Goal: Task Accomplishment & Management: Use online tool/utility

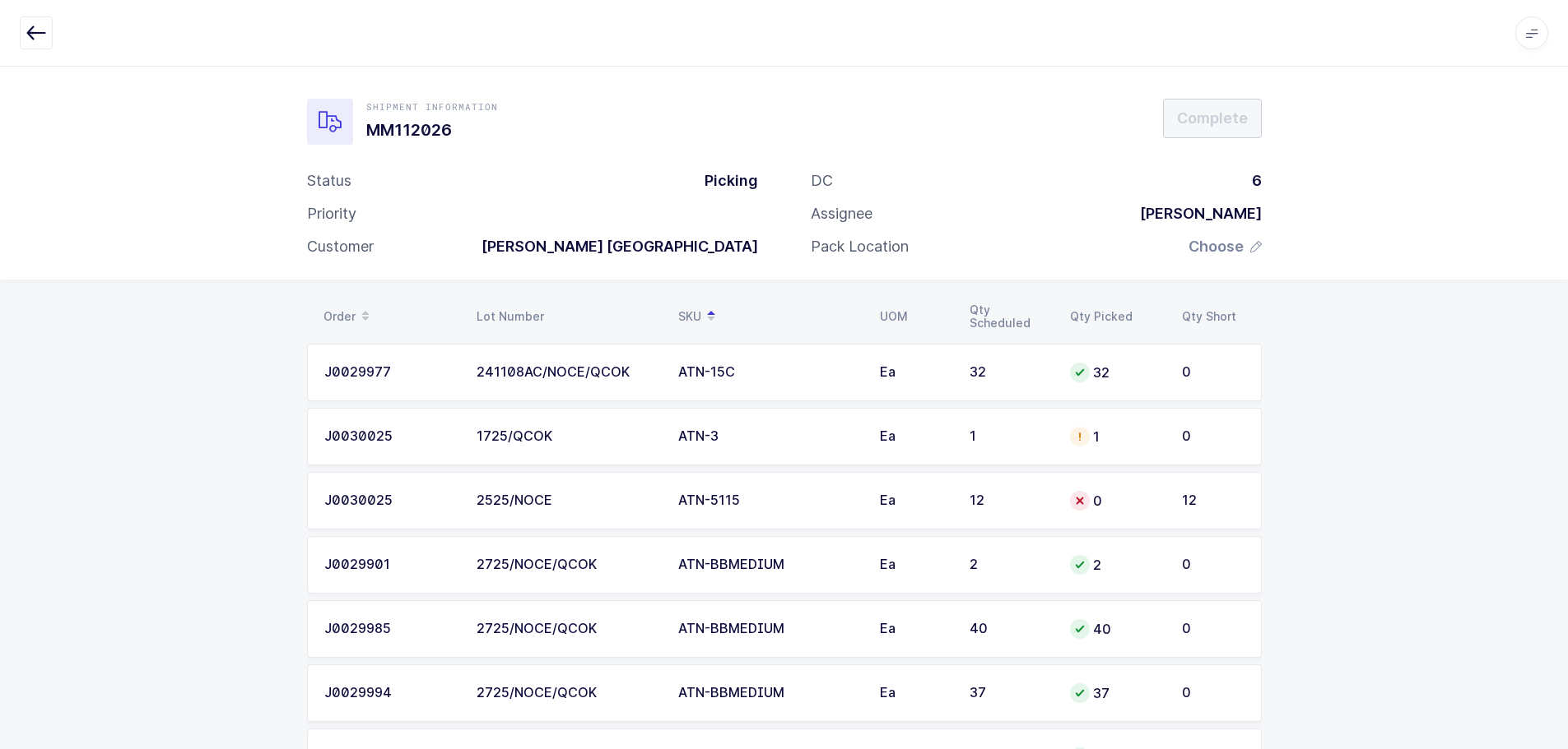
click at [48, 27] on button "button" at bounding box center [36, 33] width 33 height 33
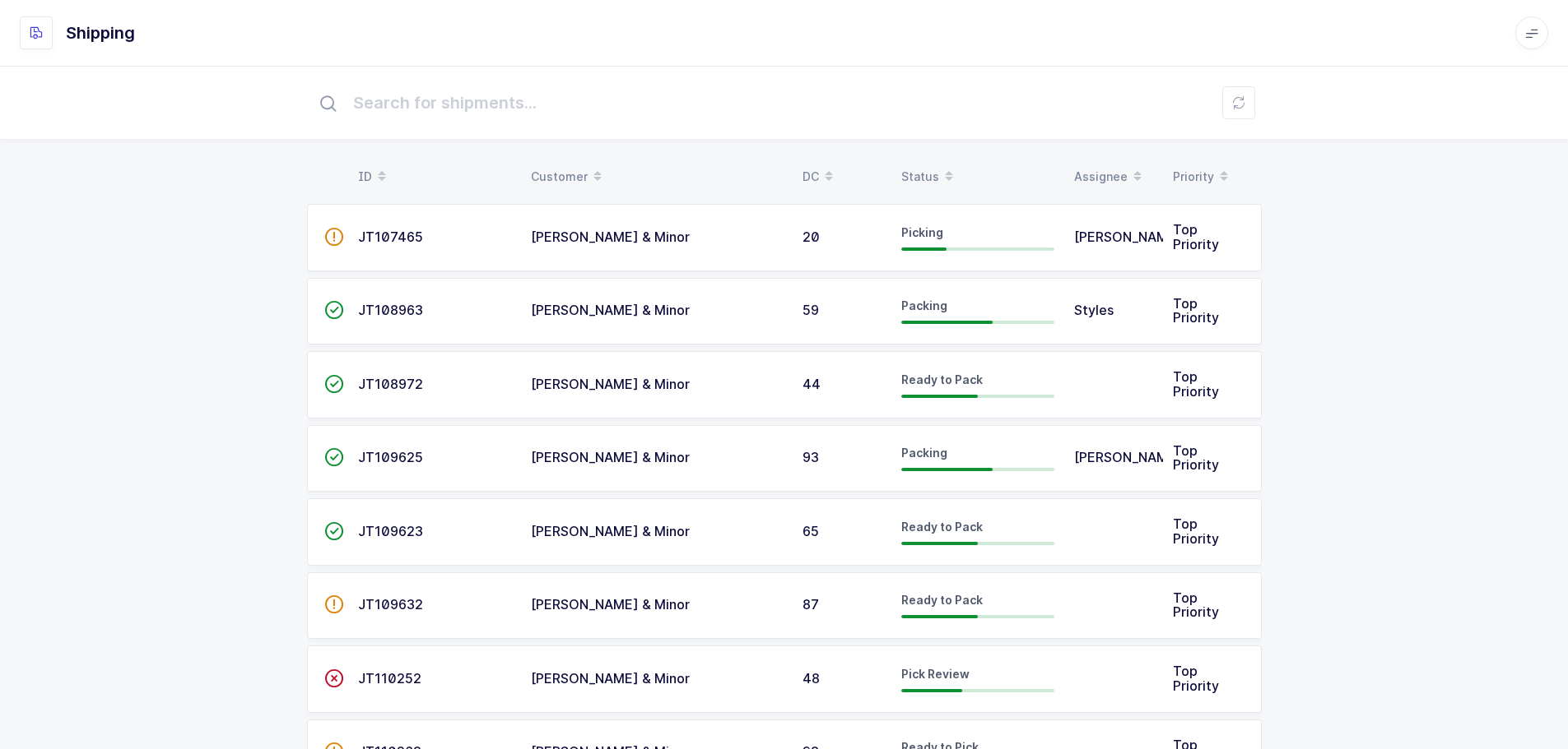
click at [935, 164] on div "Status" at bounding box center [978, 177] width 153 height 28
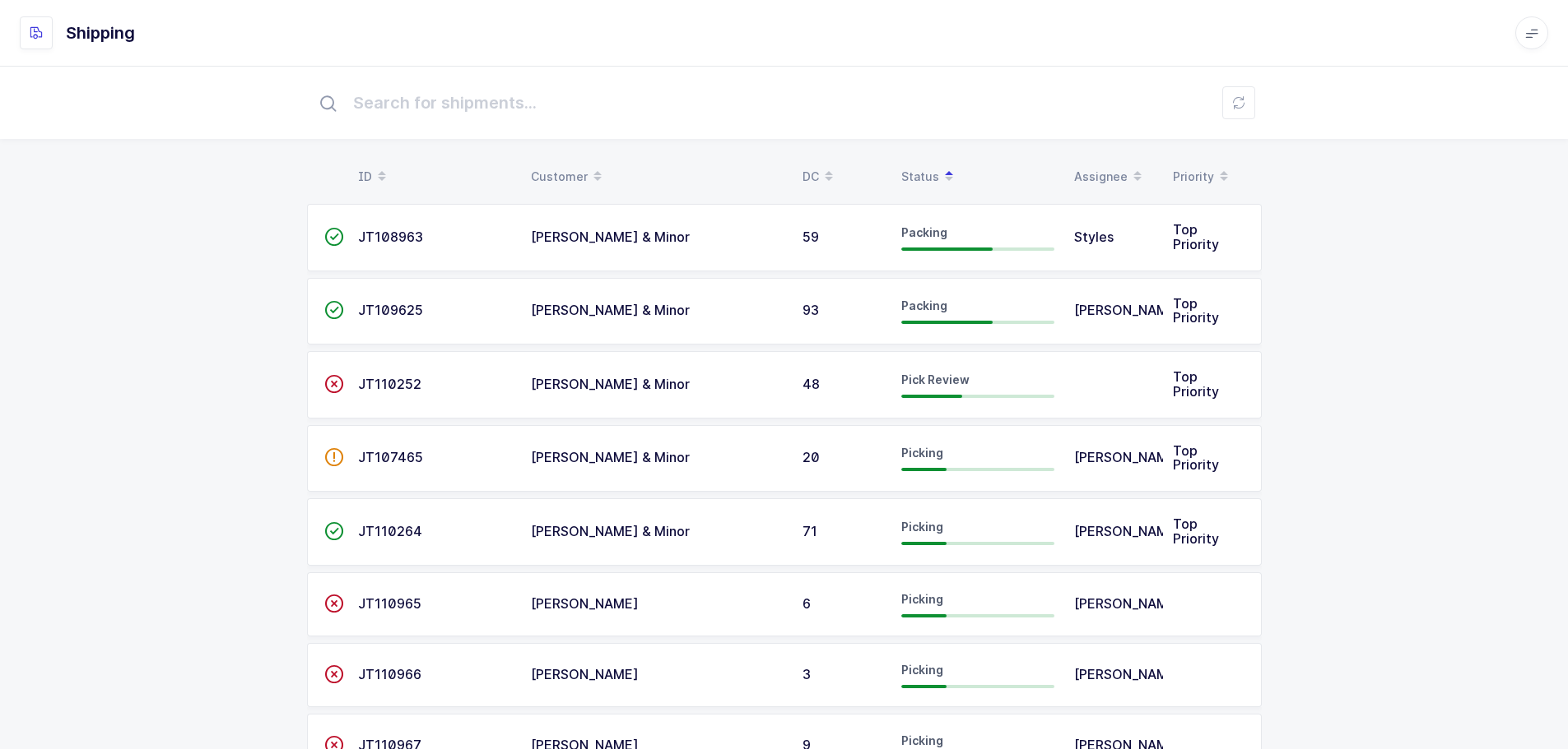
click at [404, 383] on span "JT110252" at bounding box center [389, 384] width 64 height 17
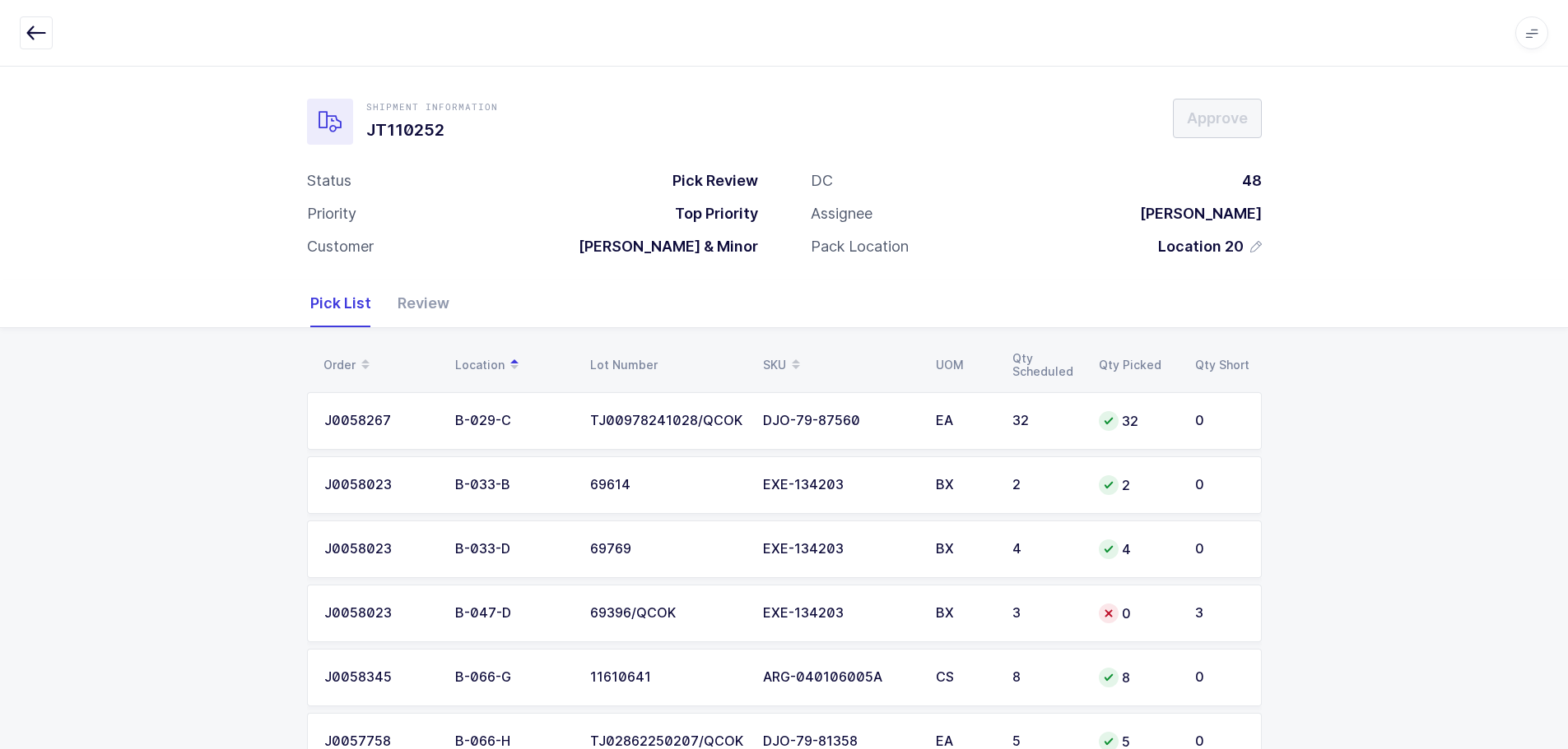
click at [41, 37] on icon "button" at bounding box center [36, 32] width 19 height 19
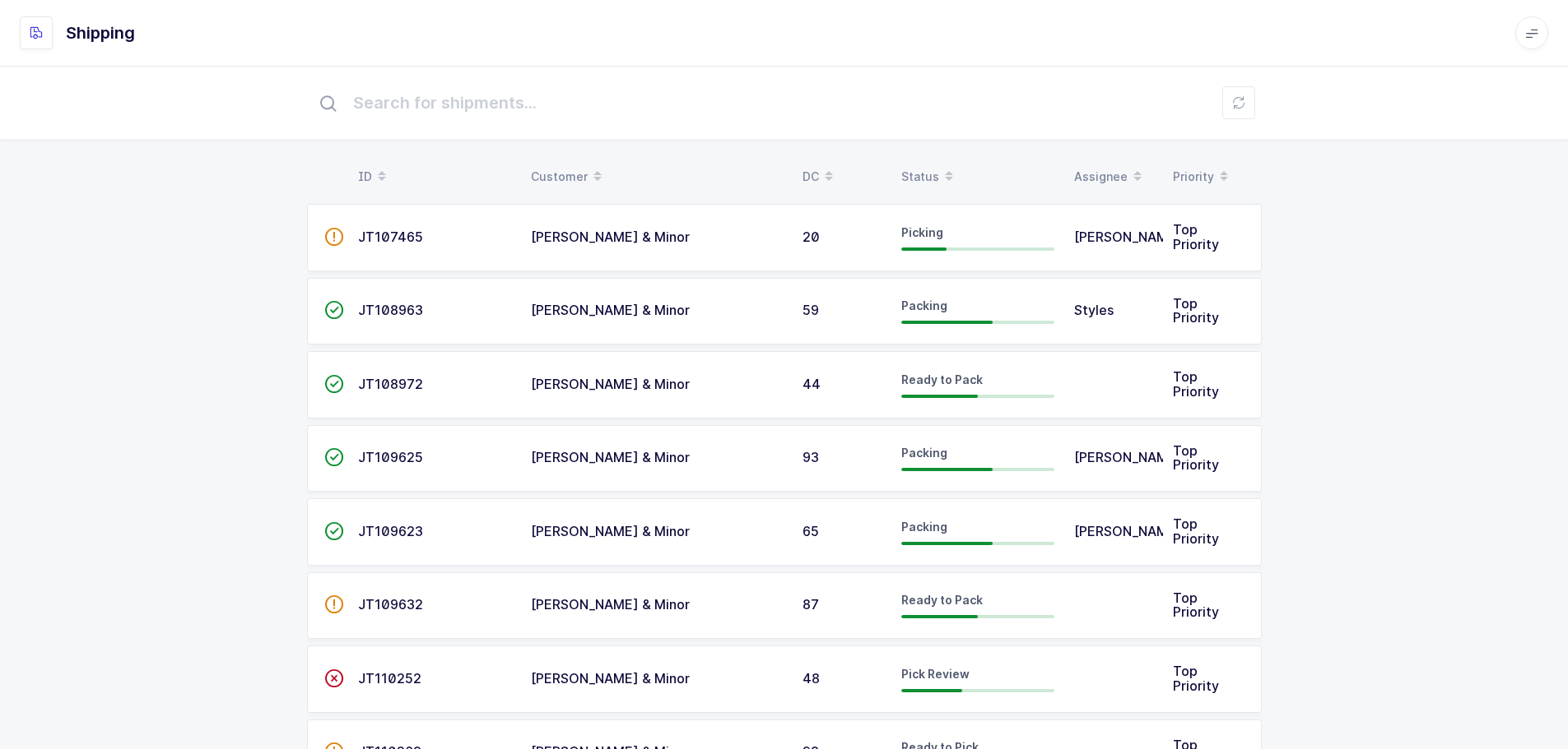
click at [918, 165] on div "Status" at bounding box center [978, 177] width 153 height 28
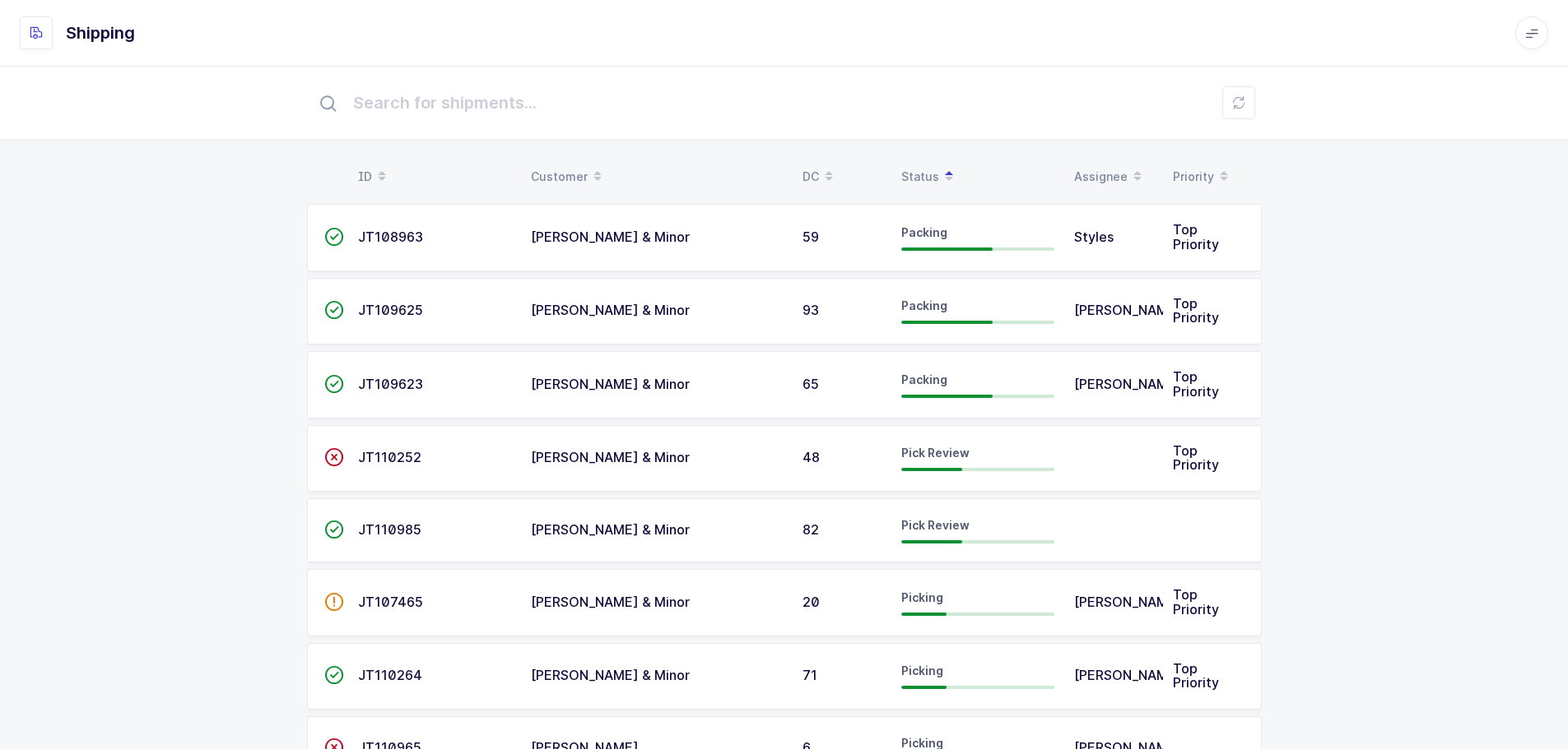
click at [374, 458] on span "JT110252" at bounding box center [389, 457] width 64 height 17
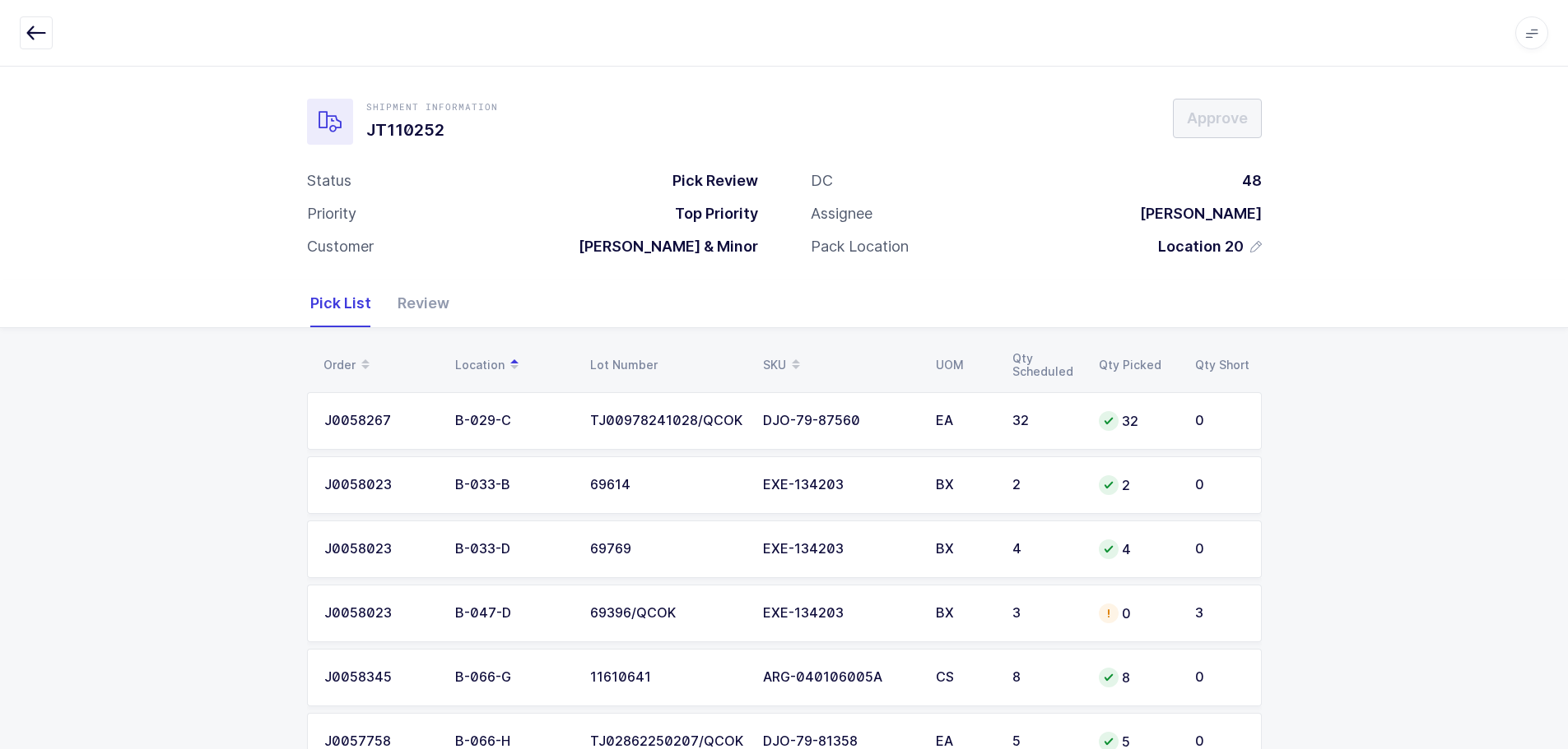
click at [1007, 608] on td "3" at bounding box center [1045, 614] width 87 height 57
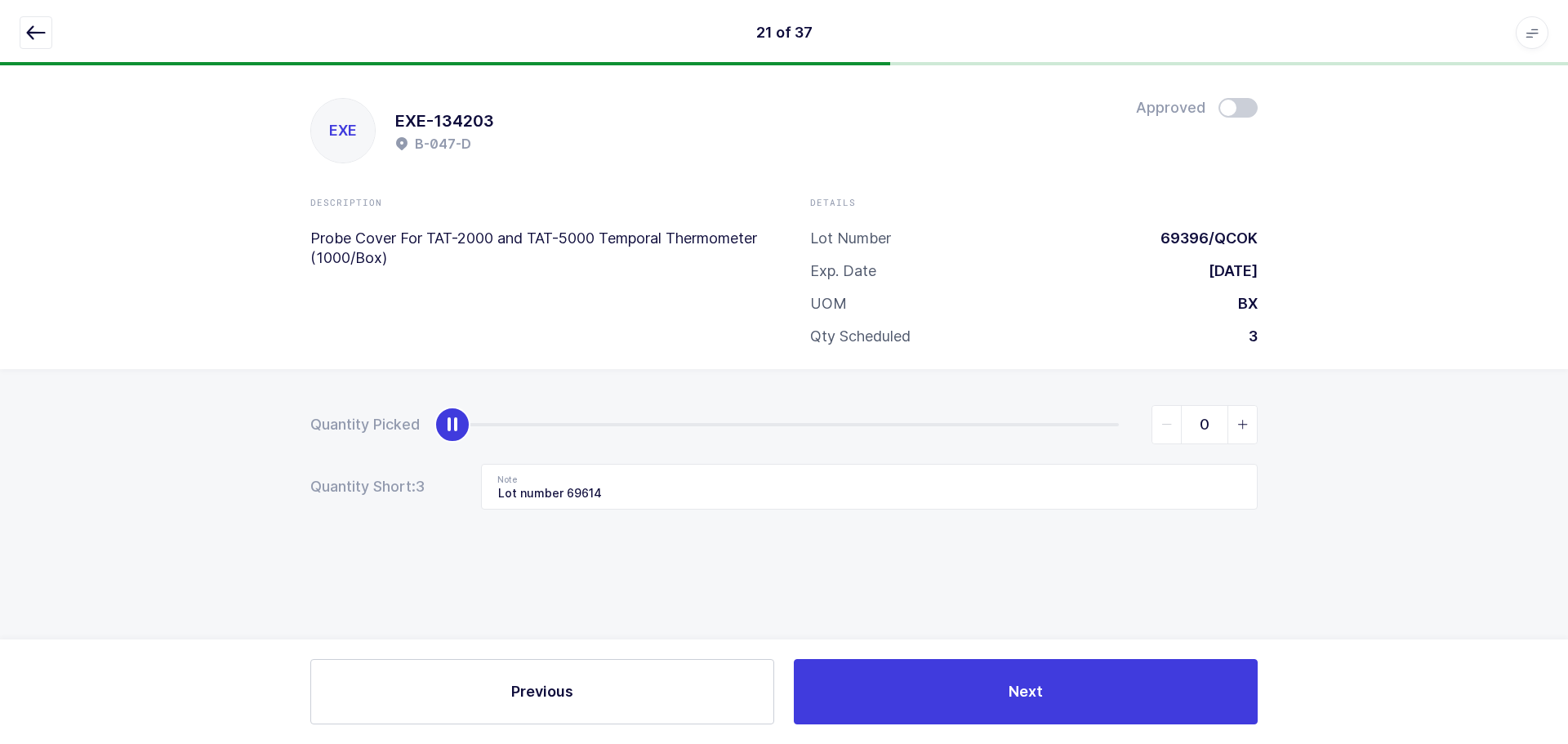
click at [31, 32] on icon "button" at bounding box center [36, 32] width 19 height 19
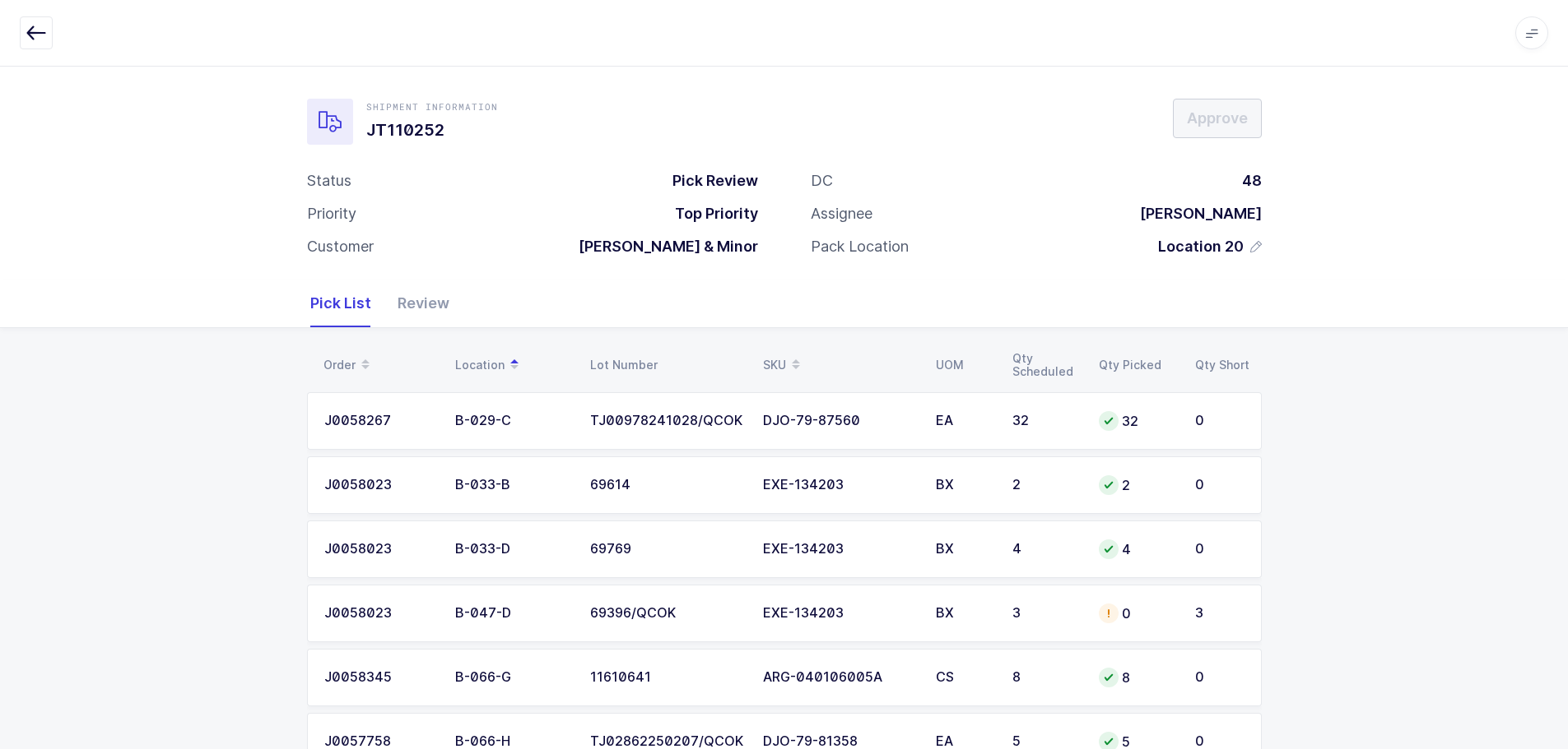
click at [894, 626] on td "EXE-134203" at bounding box center [839, 614] width 172 height 57
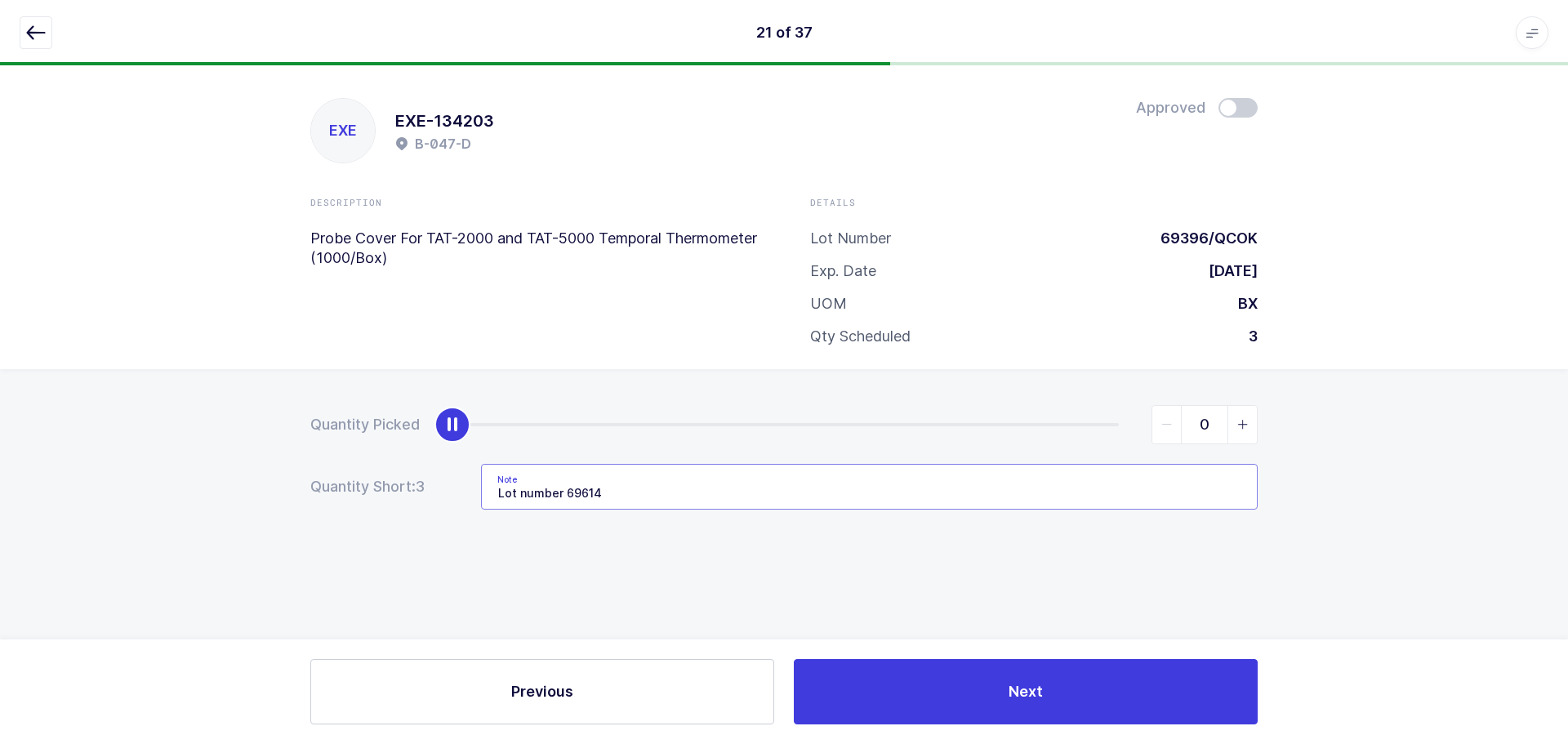
drag, startPoint x: 689, startPoint y: 492, endPoint x: 424, endPoint y: 474, distance: 265.6
click at [424, 474] on div "Quantity Short: 3 Note Lot number 69614" at bounding box center [784, 487] width 948 height 46
click at [34, 31] on icon "button" at bounding box center [36, 32] width 19 height 19
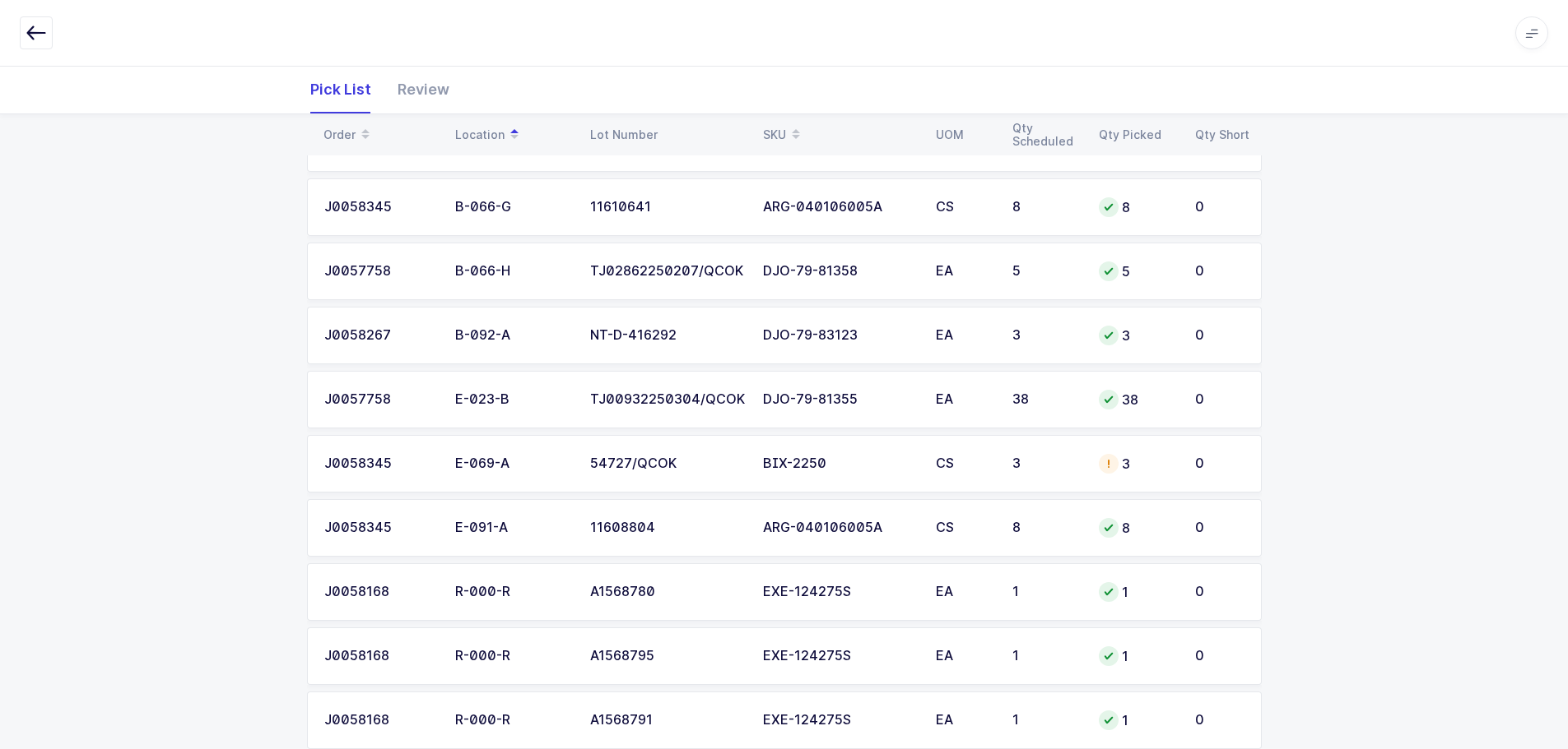
scroll to position [576, 0]
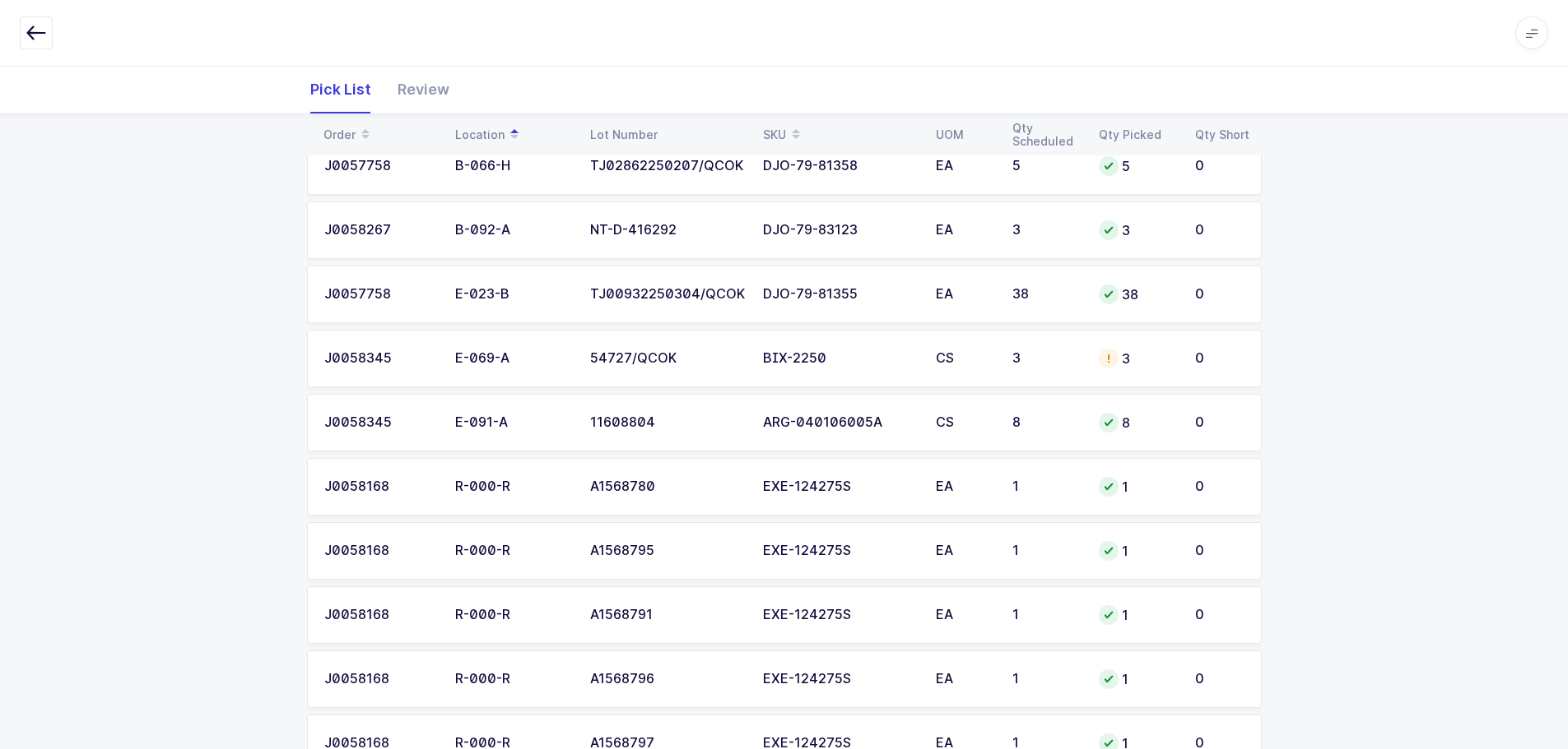
click at [996, 369] on td "CS" at bounding box center [963, 358] width 77 height 57
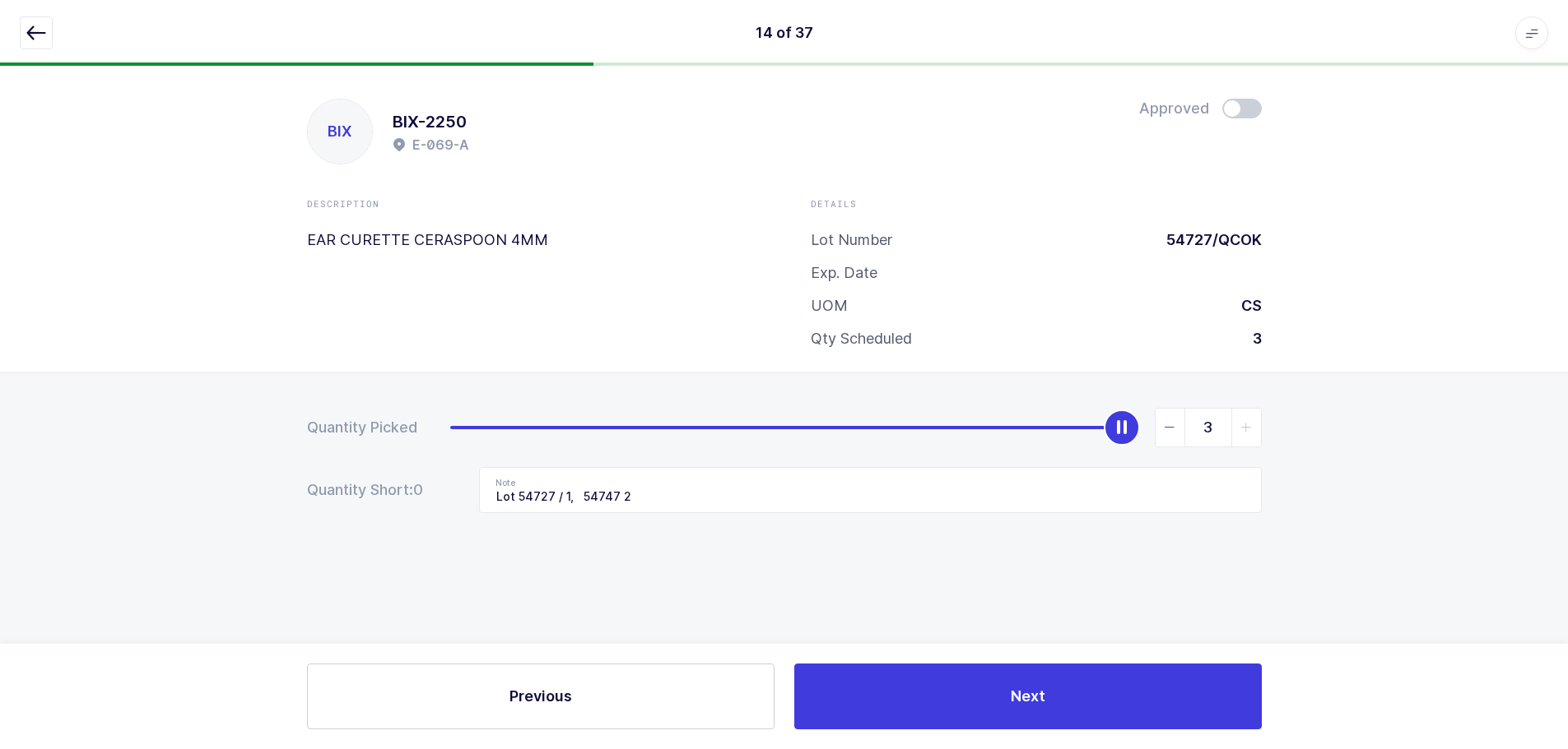
scroll to position [0, 0]
drag, startPoint x: 1221, startPoint y: 433, endPoint x: 1177, endPoint y: 438, distance: 44.3
click at [1221, 433] on input "3" at bounding box center [1214, 427] width 107 height 40
click at [1177, 438] on span "slider between 0 and 3" at bounding box center [1176, 427] width 29 height 38
click at [1180, 431] on icon "slider between 0 and 3" at bounding box center [1175, 427] width 11 height 11
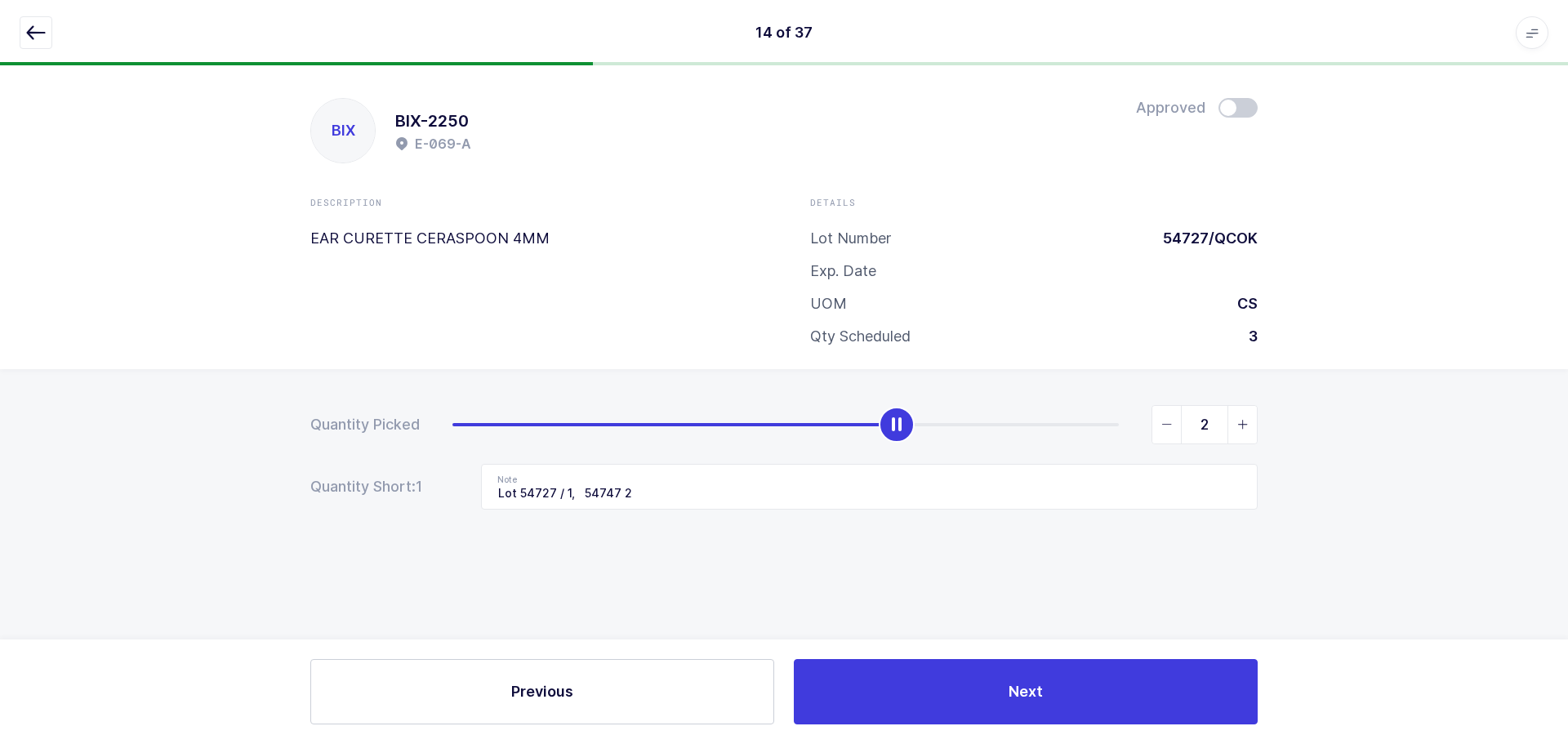
type input "1"
click at [1245, 103] on span at bounding box center [1238, 107] width 39 height 19
click at [26, 31] on button "button" at bounding box center [36, 33] width 33 height 33
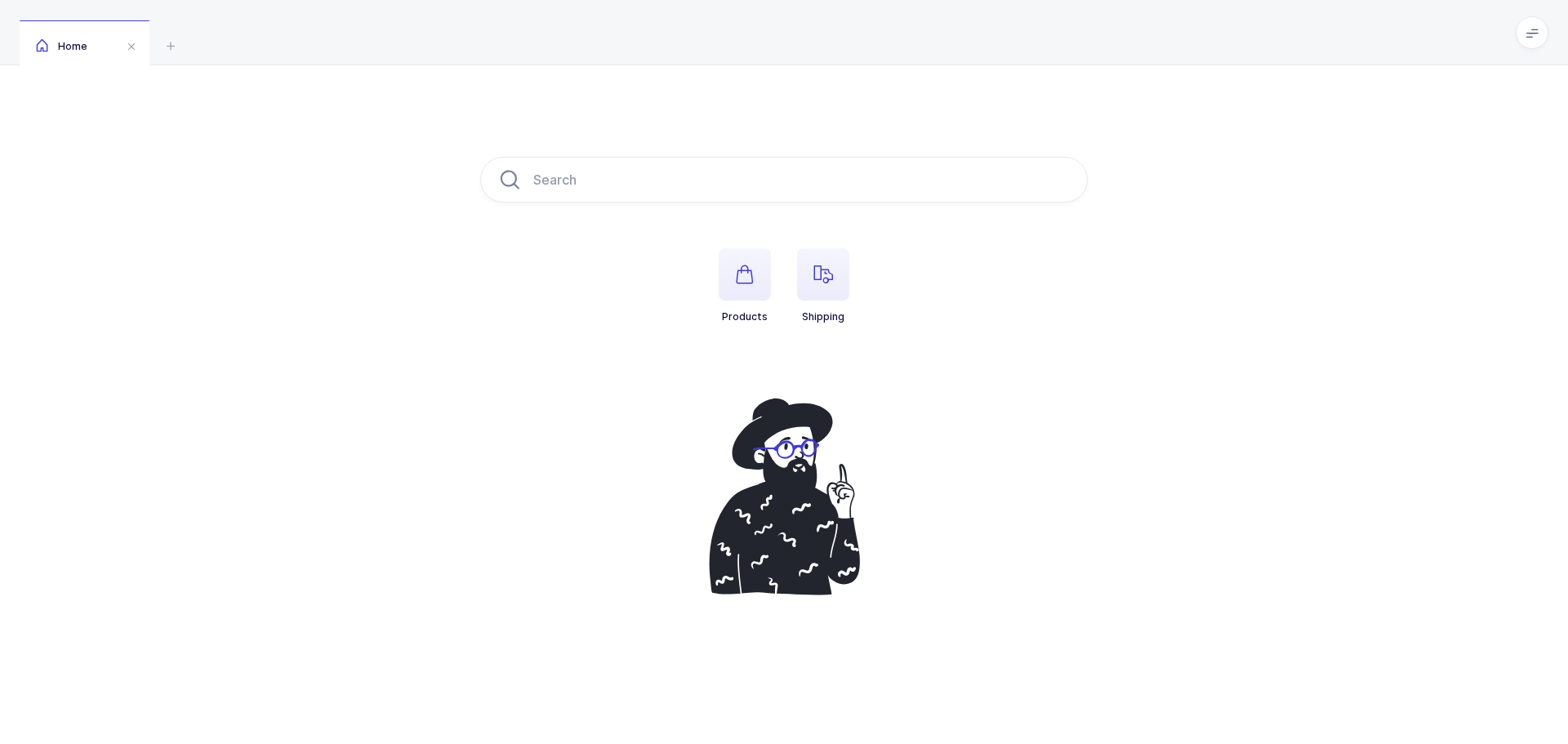
click at [817, 273] on icon "button" at bounding box center [822, 274] width 19 height 19
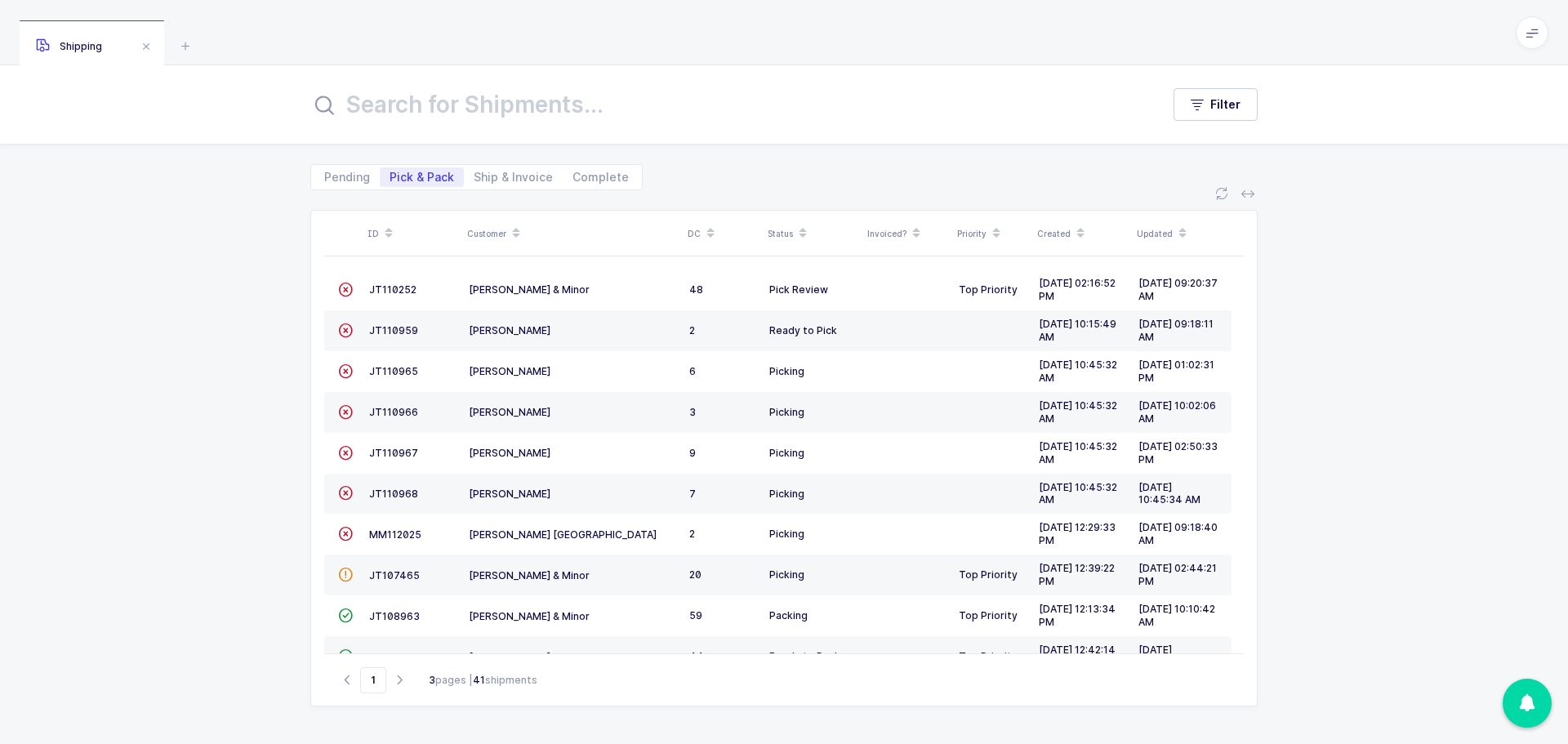
click at [371, 284] on span "JT110252" at bounding box center [393, 289] width 48 height 12
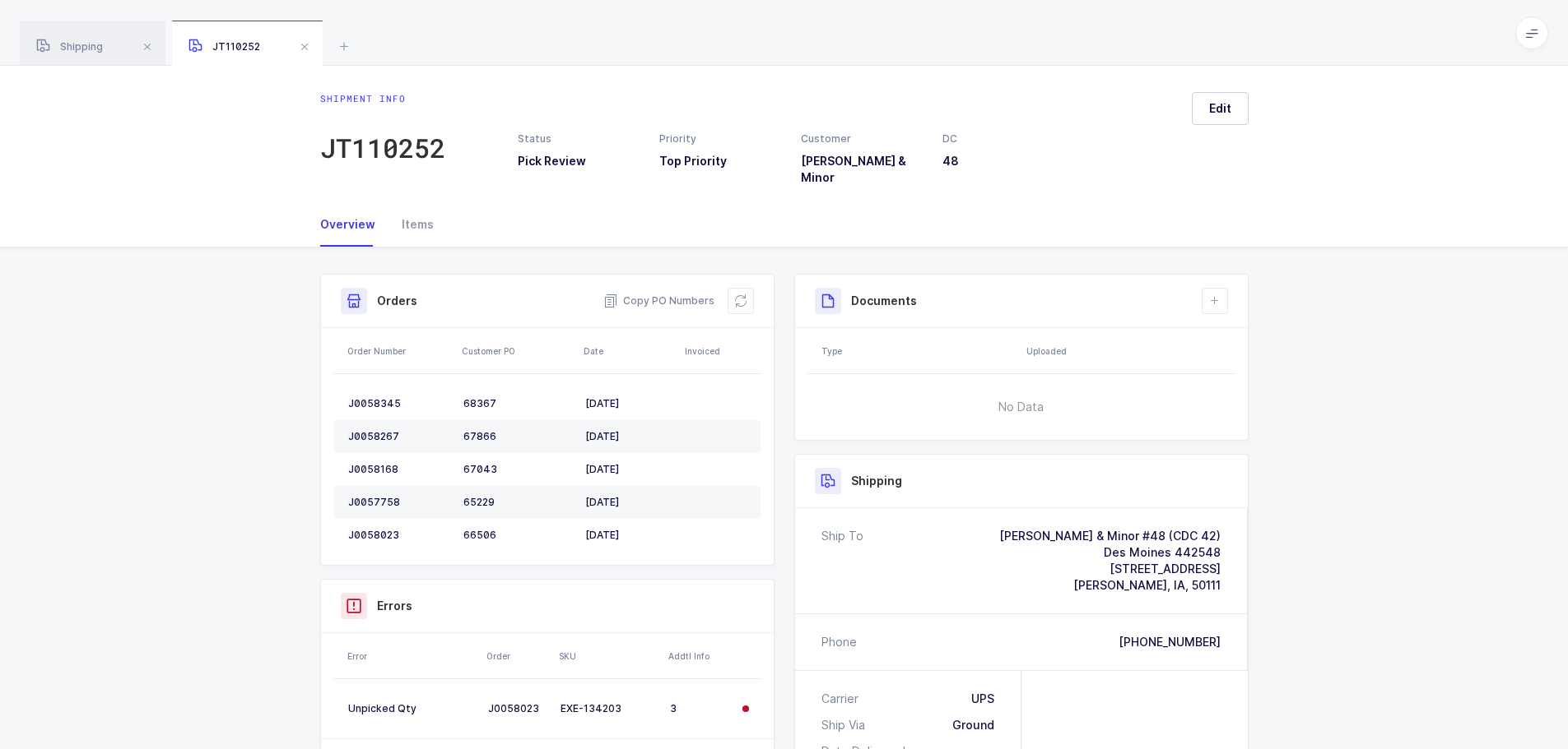
click at [746, 295] on icon at bounding box center [740, 301] width 13 height 13
click at [308, 48] on span at bounding box center [304, 46] width 19 height 19
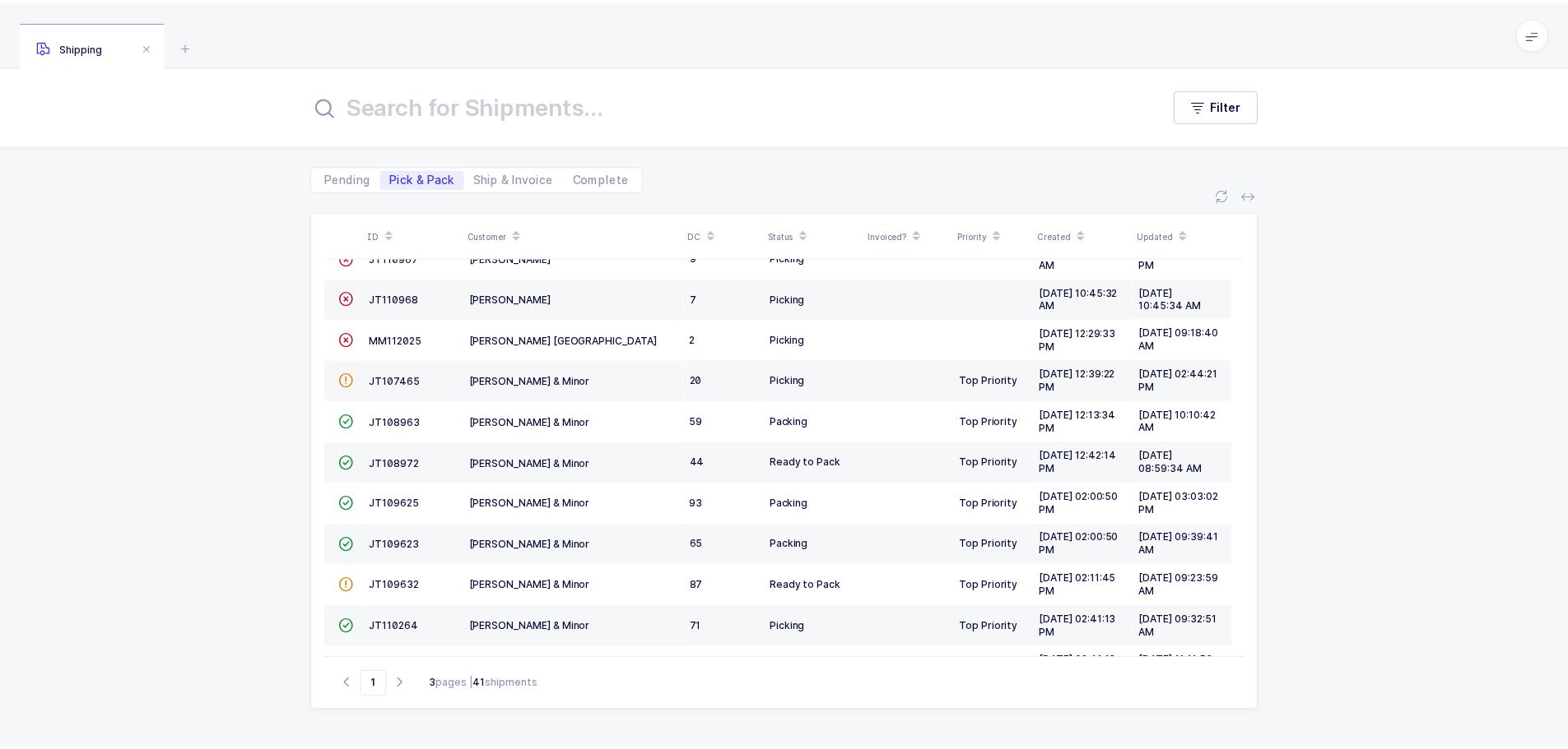
scroll to position [247, 0]
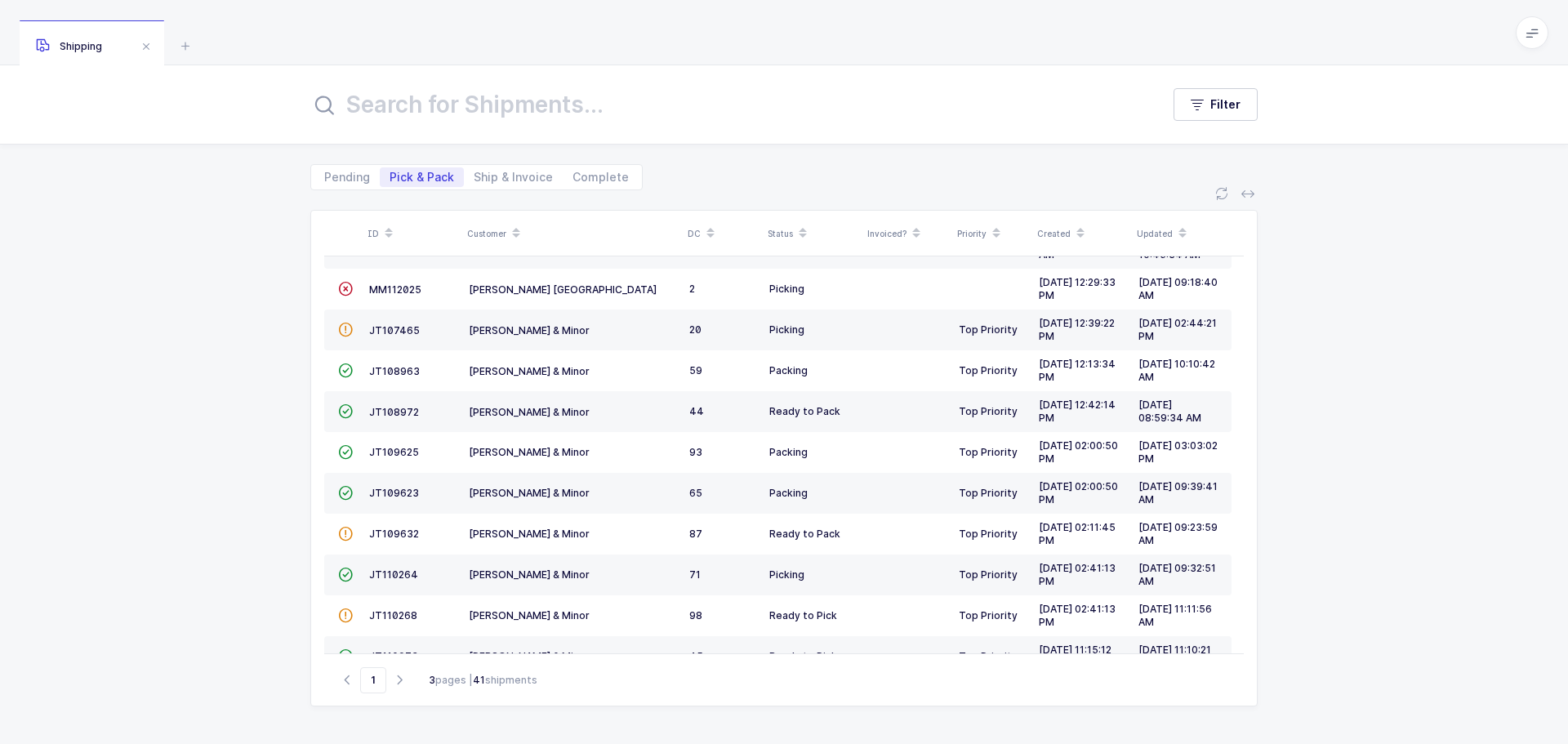
click at [398, 572] on span "JT110264" at bounding box center [394, 574] width 49 height 12
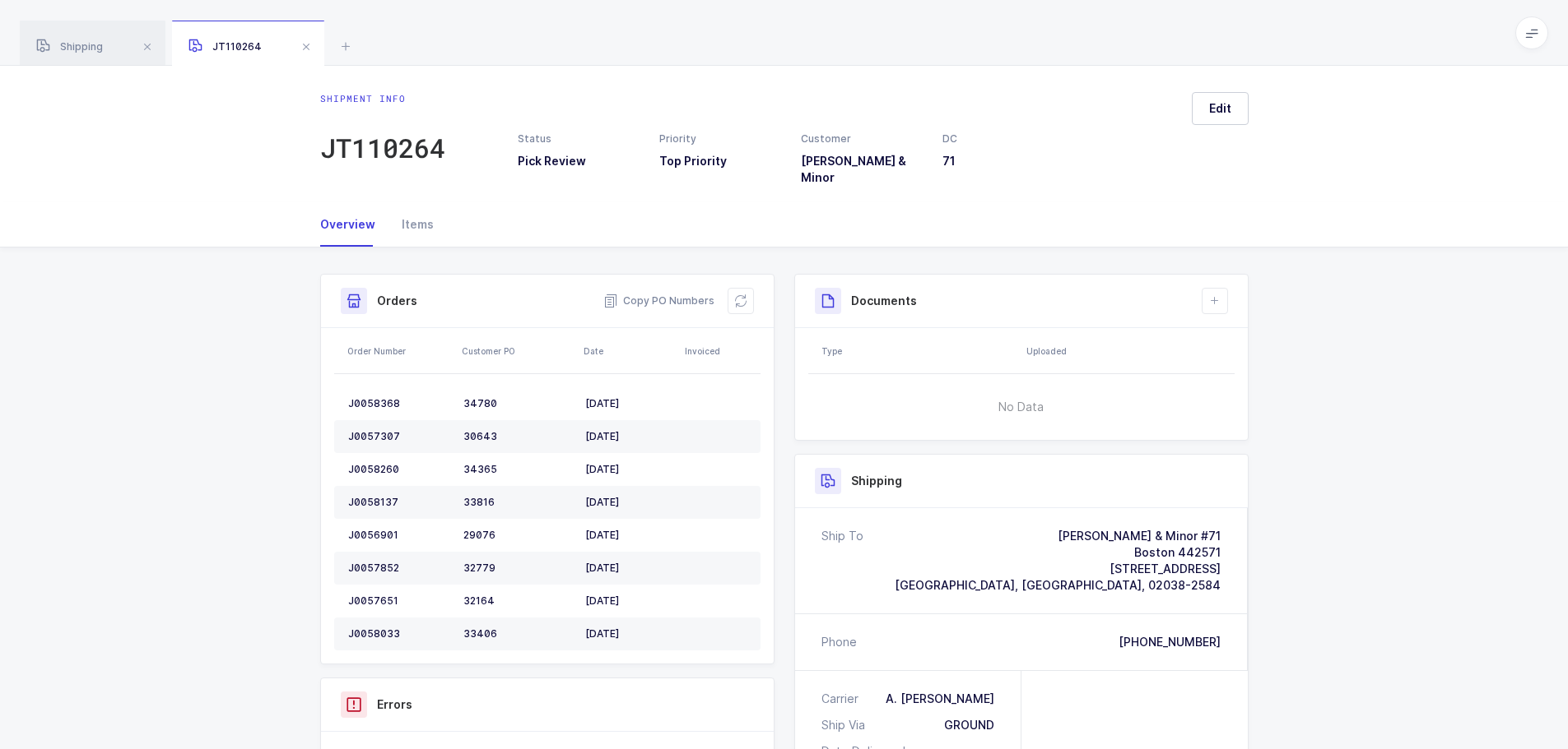
click at [742, 295] on icon at bounding box center [740, 301] width 13 height 13
click at [770, 288] on div "Orders Copy PO Numbers" at bounding box center [547, 301] width 453 height 53
click at [739, 295] on icon at bounding box center [740, 301] width 13 height 13
click at [1409, 314] on div "Shipment Info Shipment Number JT110264 Status Pick Review Priority Top Priority…" at bounding box center [784, 660] width 1568 height 825
click at [230, 310] on div "Shipment Info Shipment Number JT110264 Status Pick Review Priority Top Priority…" at bounding box center [784, 660] width 1568 height 825
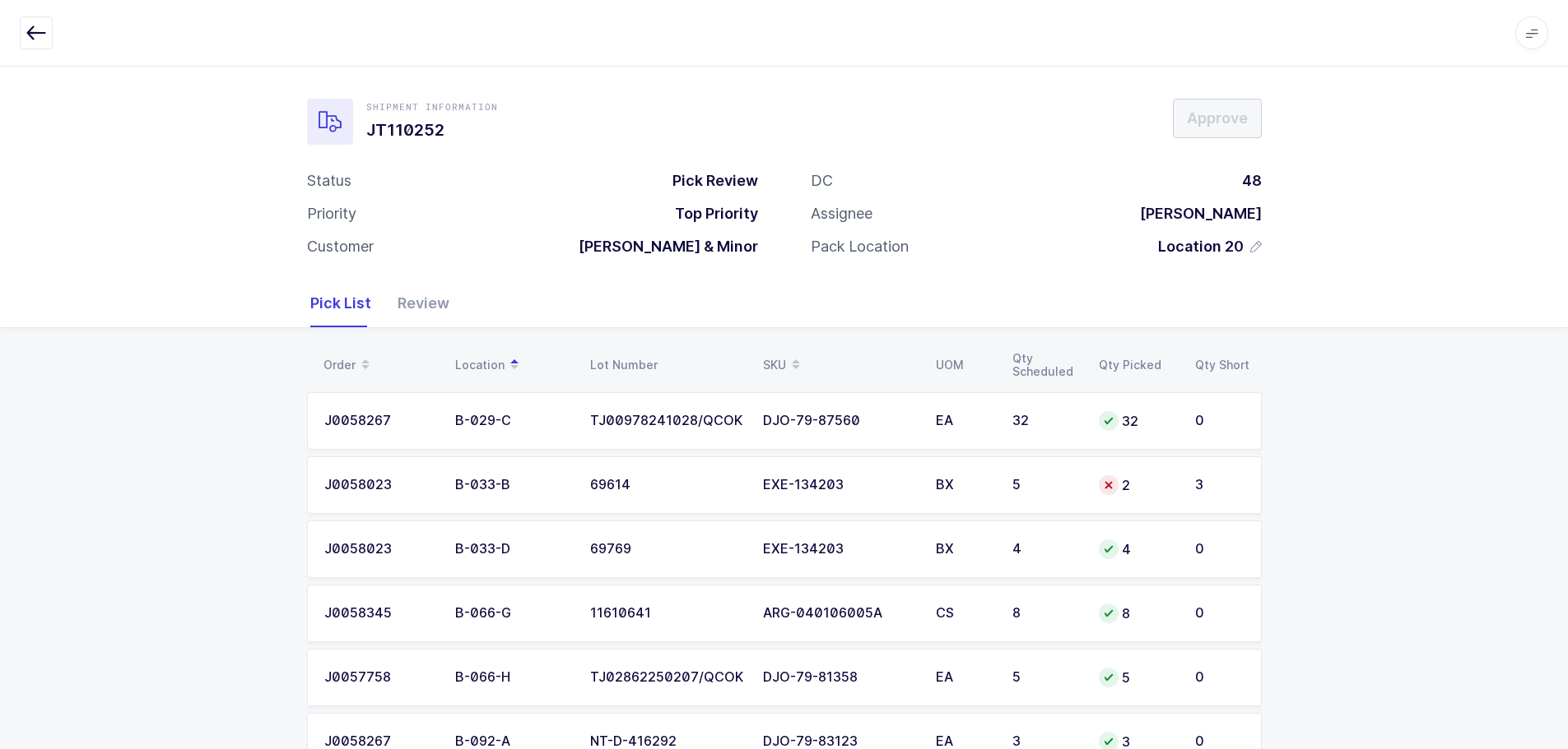
click at [1080, 479] on td "5" at bounding box center [1045, 485] width 87 height 57
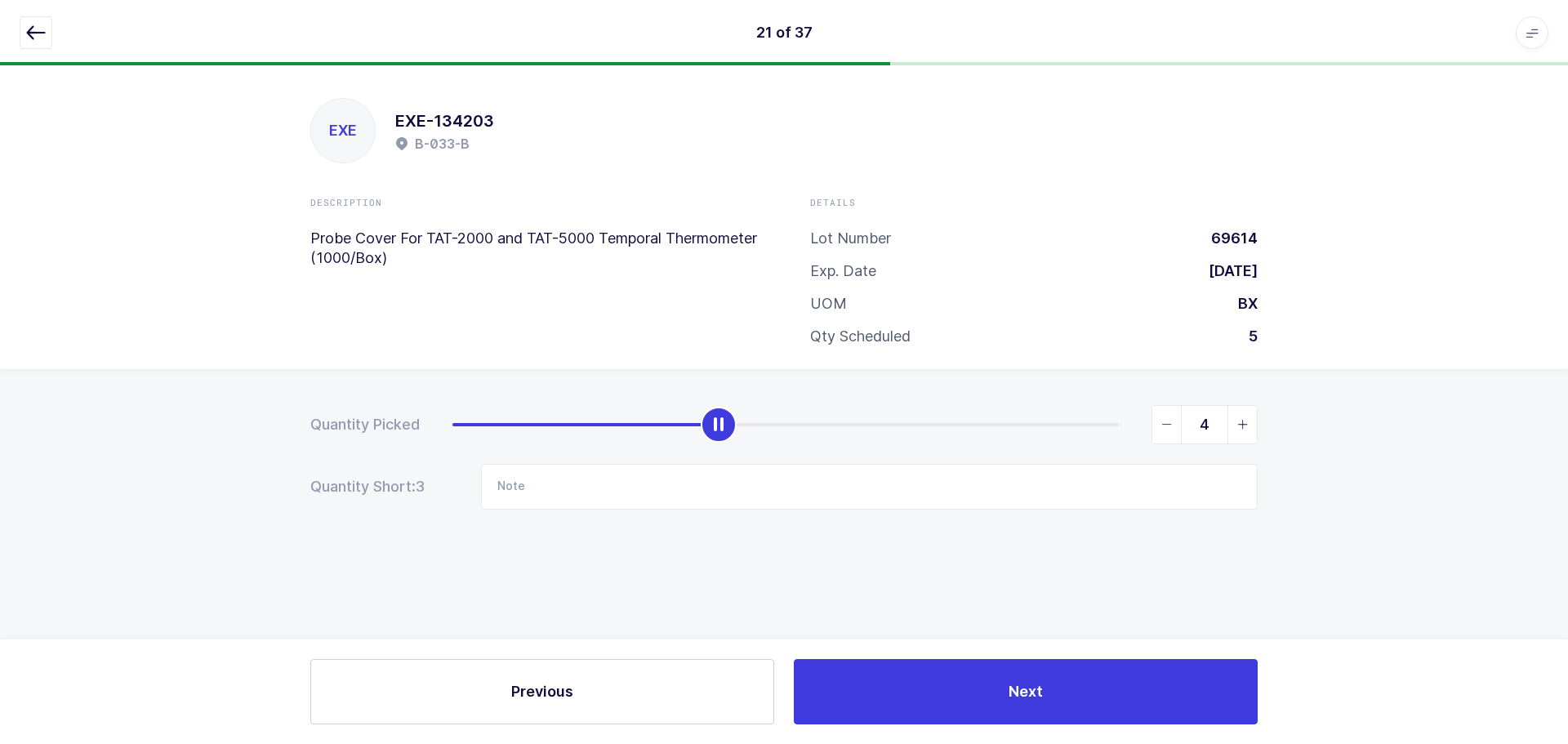
type input "5"
drag, startPoint x: 720, startPoint y: 418, endPoint x: 1154, endPoint y: 419, distance: 434.0
click at [1154, 419] on div "5" at bounding box center [855, 425] width 805 height 39
click at [47, 33] on button "button" at bounding box center [36, 33] width 33 height 33
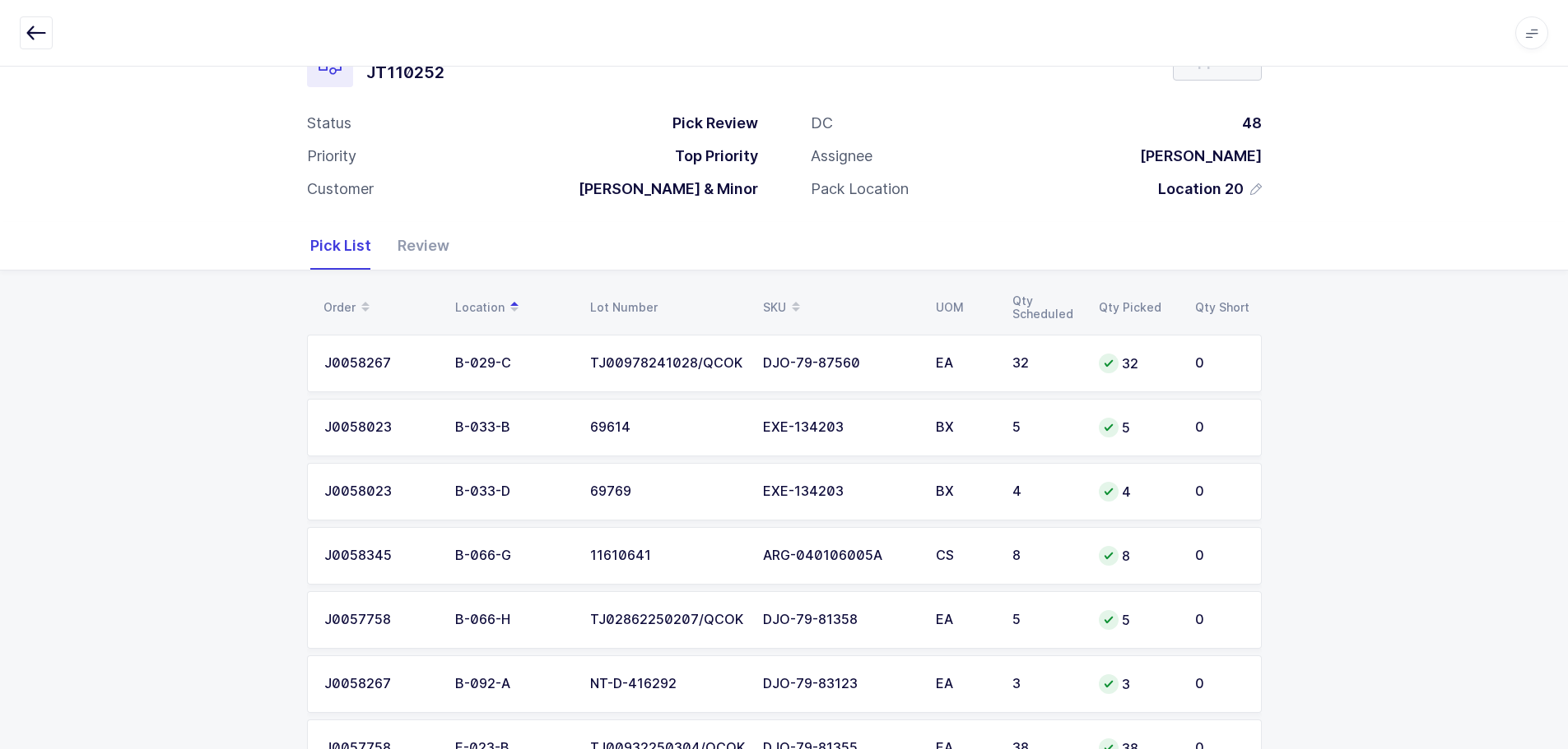
scroll to position [329, 0]
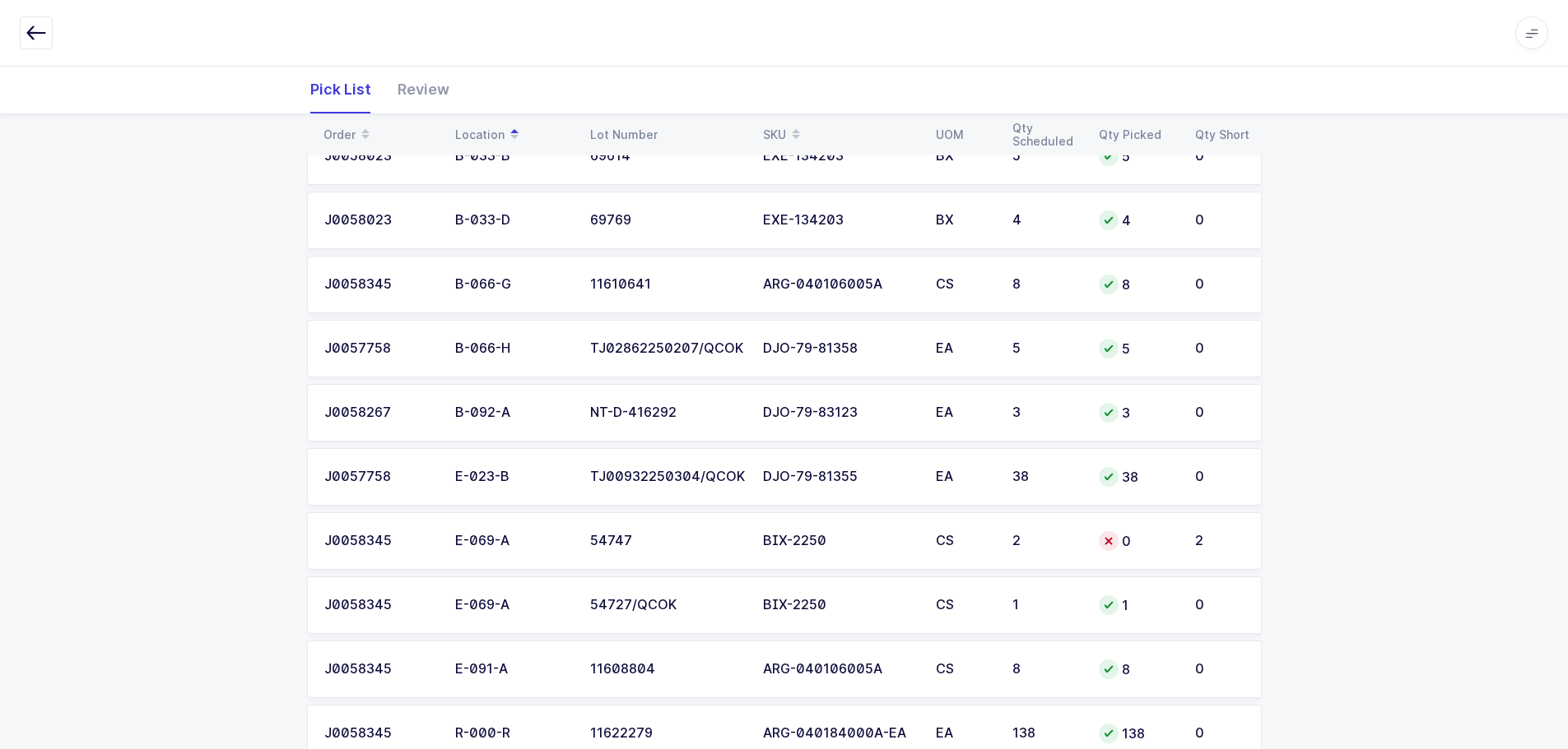
click at [989, 536] on div "CS" at bounding box center [964, 541] width 57 height 15
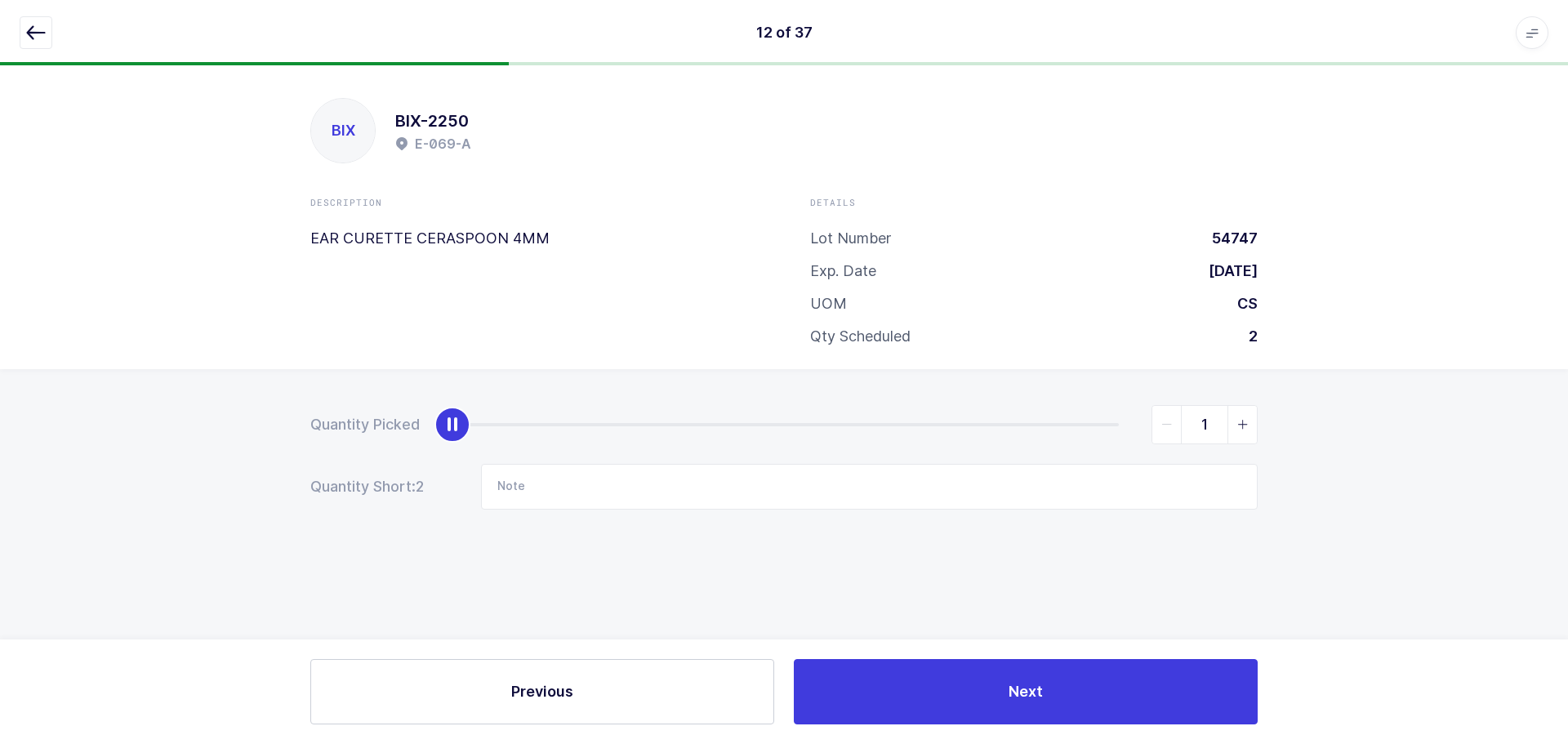
type input "2"
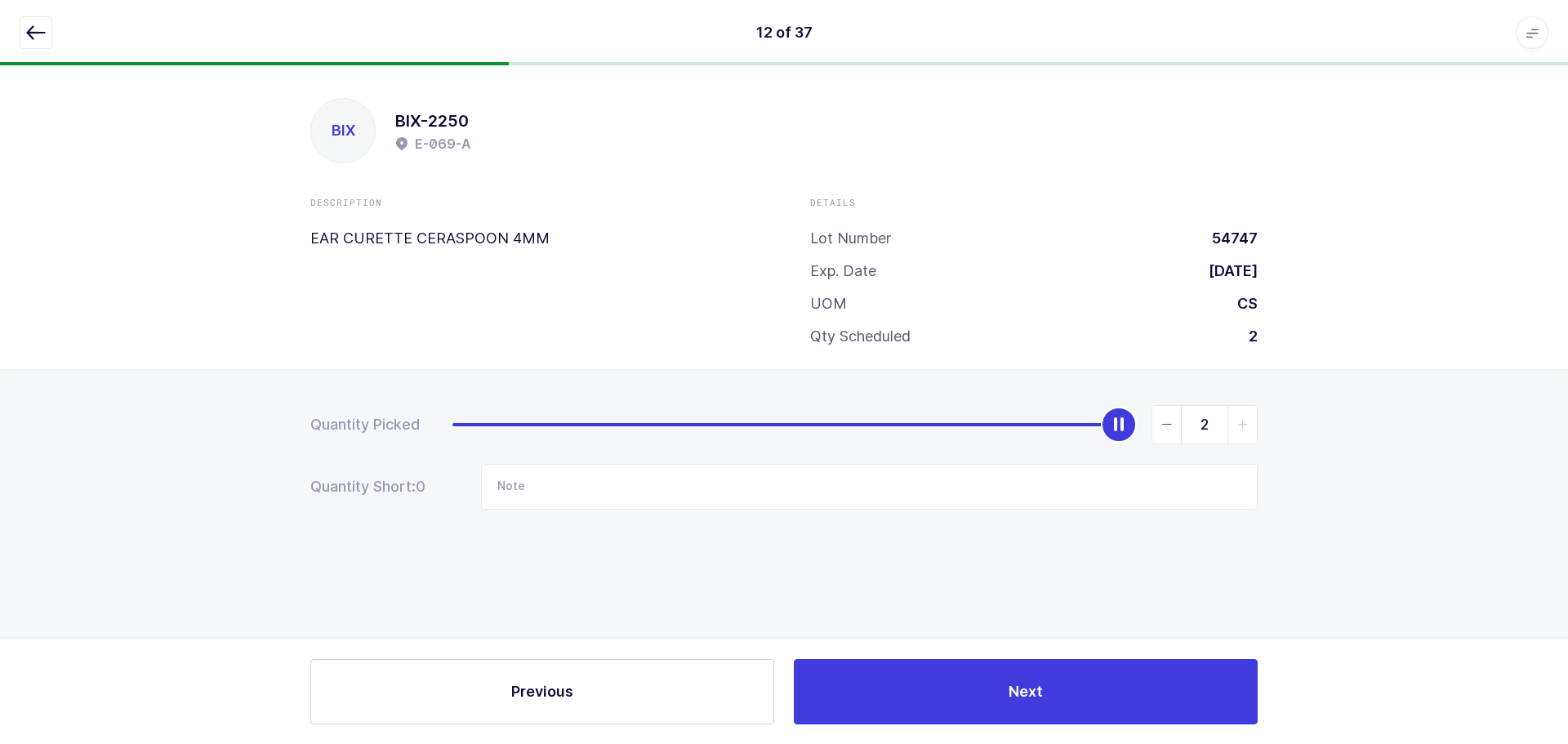
drag, startPoint x: 466, startPoint y: 423, endPoint x: 1288, endPoint y: 416, distance: 822.0
click at [1288, 416] on div "Quantity Picked 2 Quantity Short: 0 Note" at bounding box center [784, 515] width 1568 height 291
click at [31, 34] on icon "button" at bounding box center [36, 32] width 19 height 19
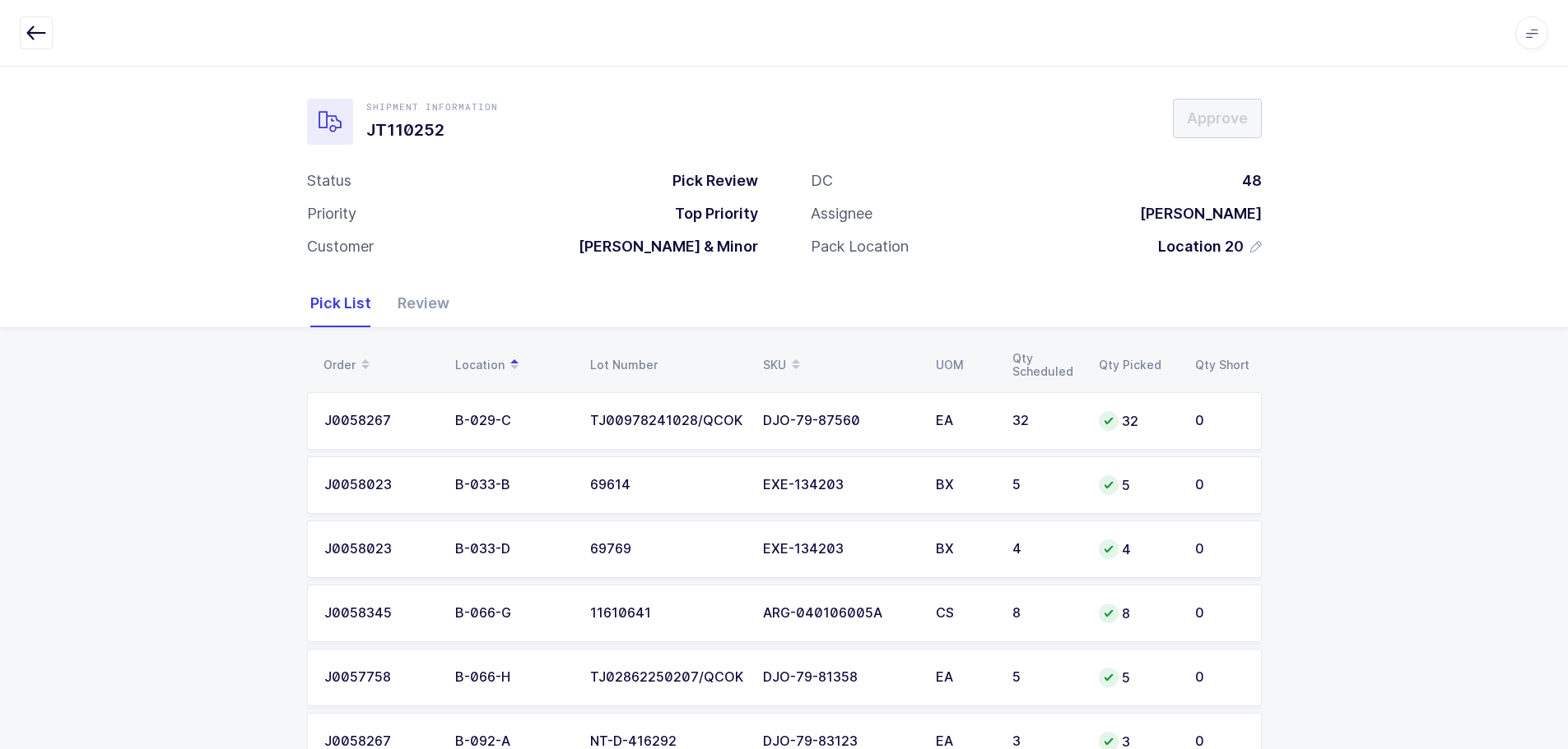
click at [430, 309] on div "Review" at bounding box center [417, 304] width 65 height 48
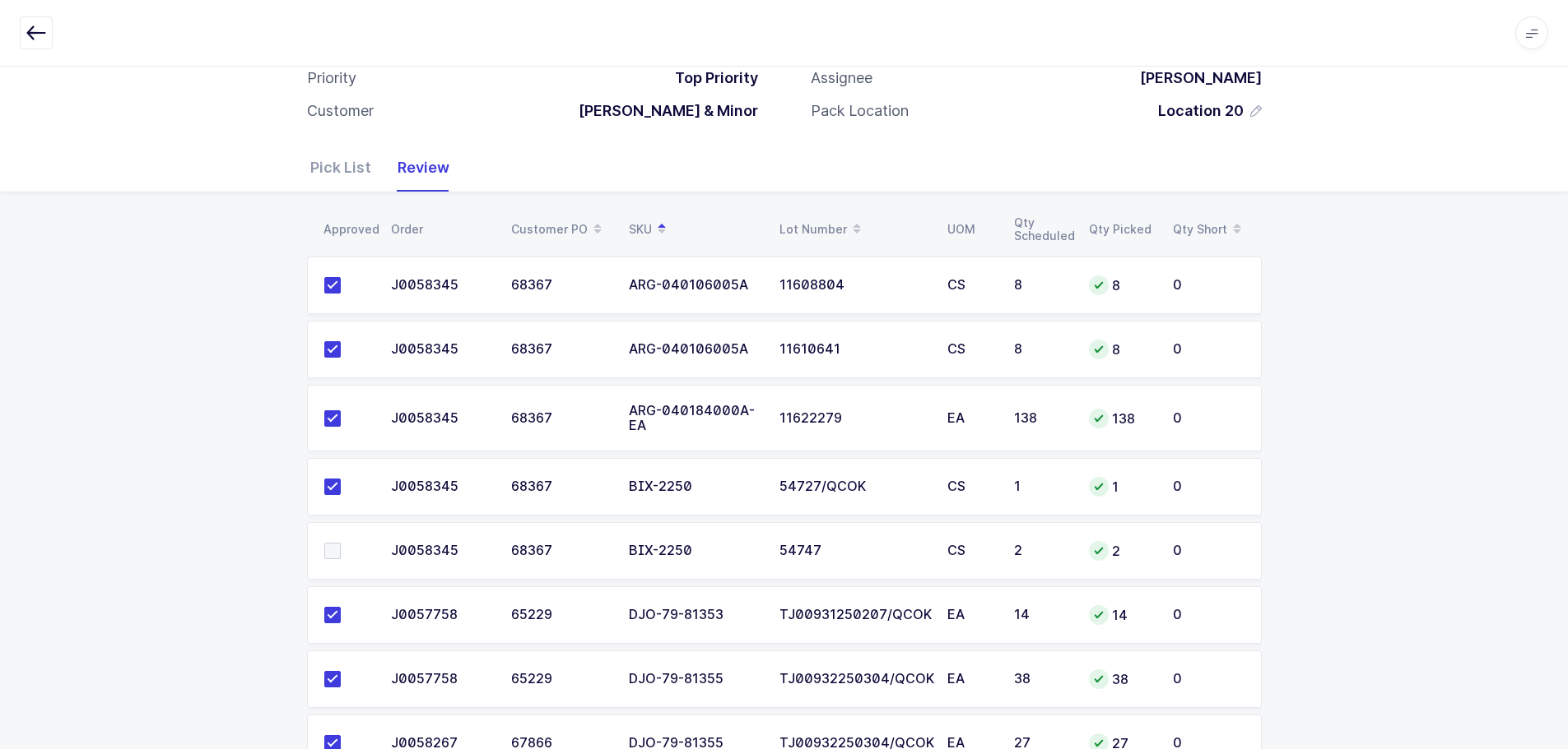
scroll to position [165, 0]
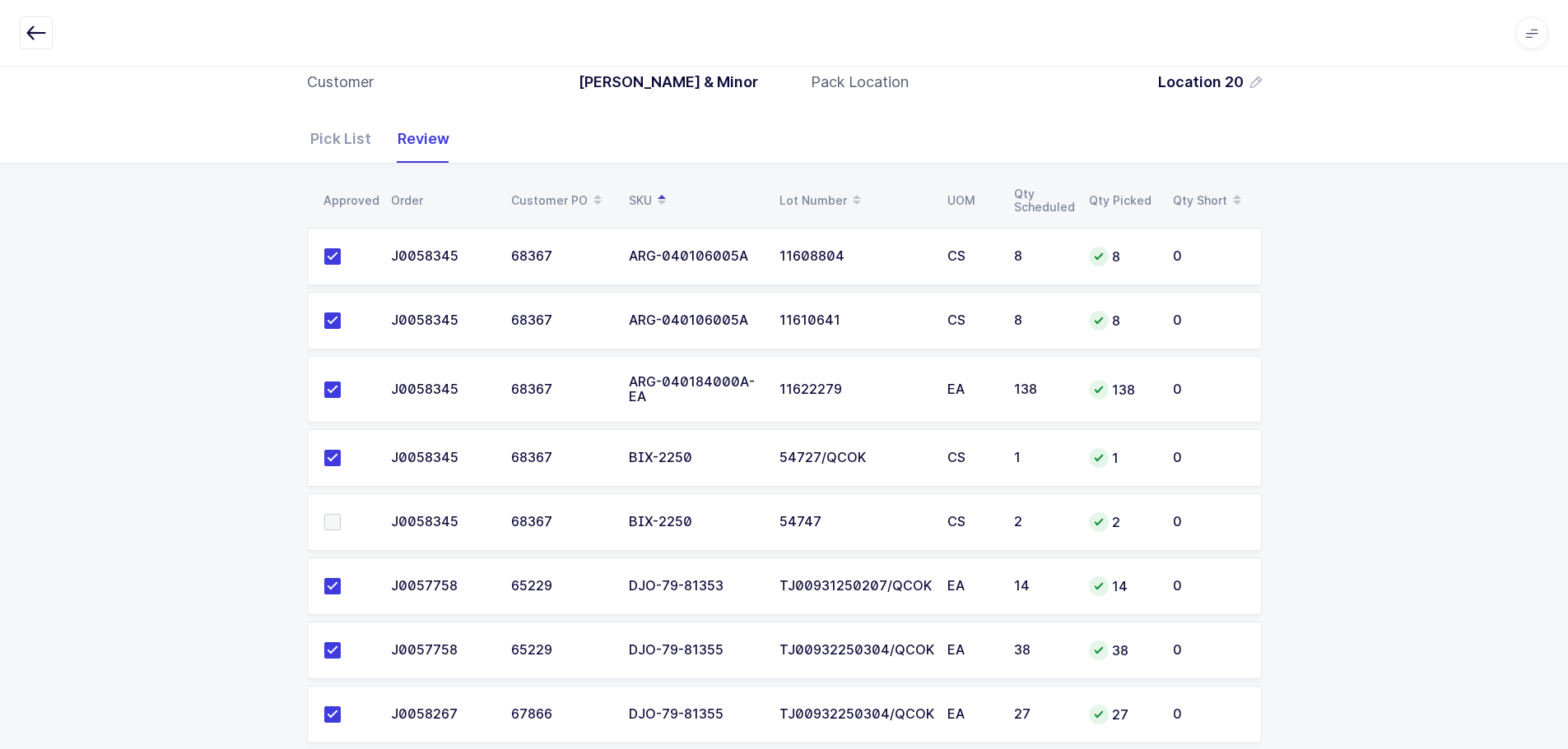
click at [336, 522] on span at bounding box center [333, 522] width 17 height 17
click at [341, 514] on input "checkbox" at bounding box center [341, 514] width 0 height 0
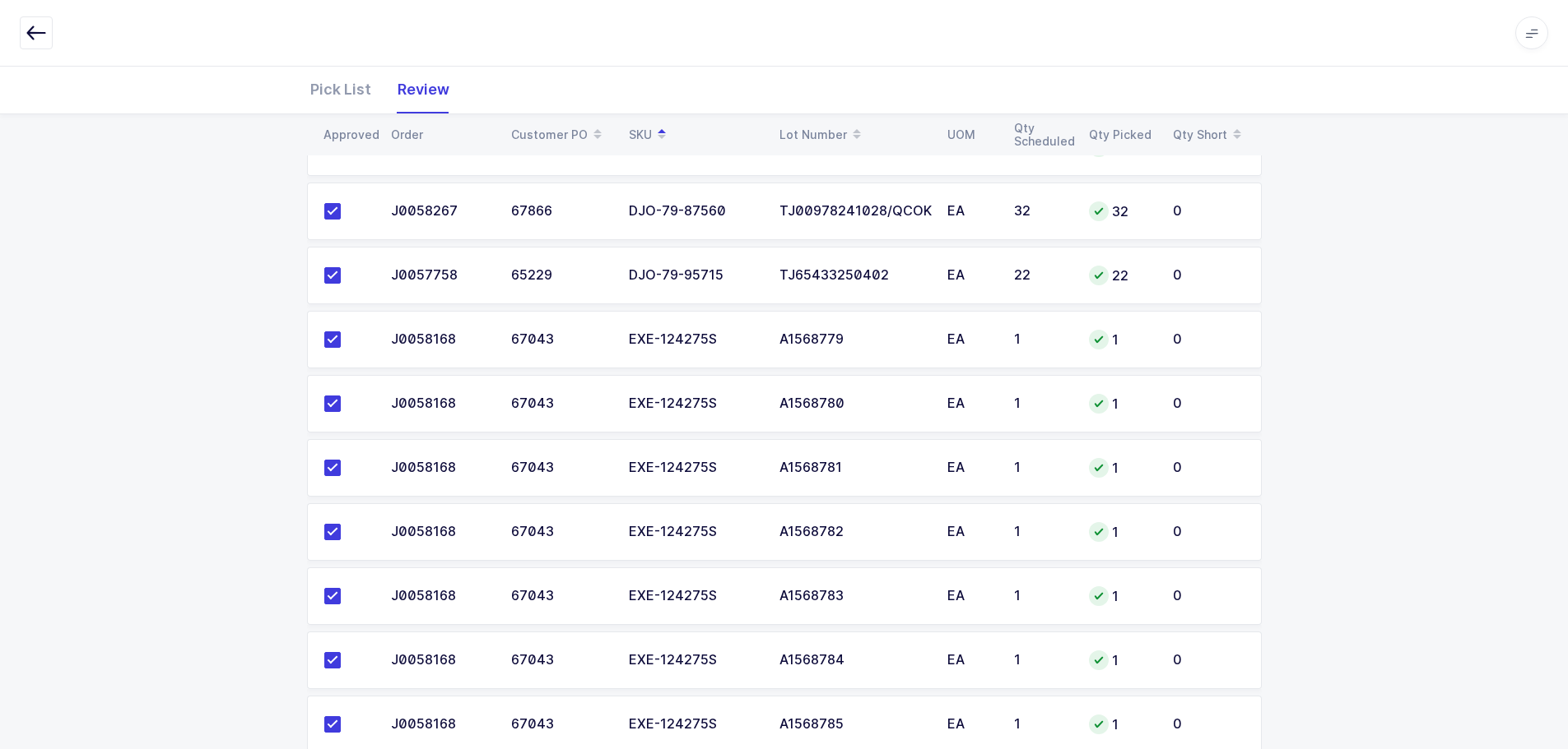
click at [672, 441] on tbody "J0058345 68367 ARG-040106005A 11608804 CS 8 8 0 J0058345 68367 ARG-040106005A 1…" at bounding box center [784, 656] width 955 height 2377
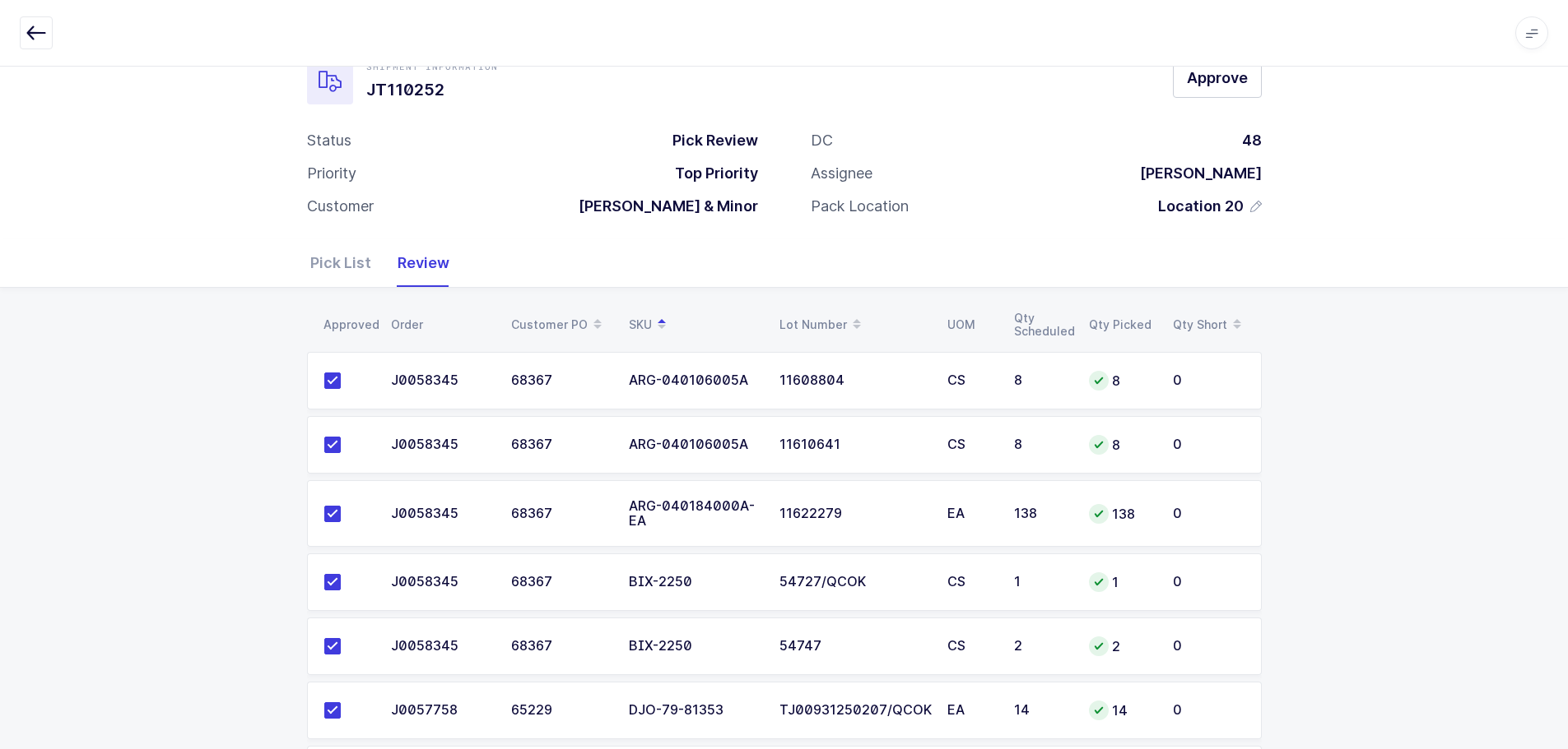
scroll to position [0, 0]
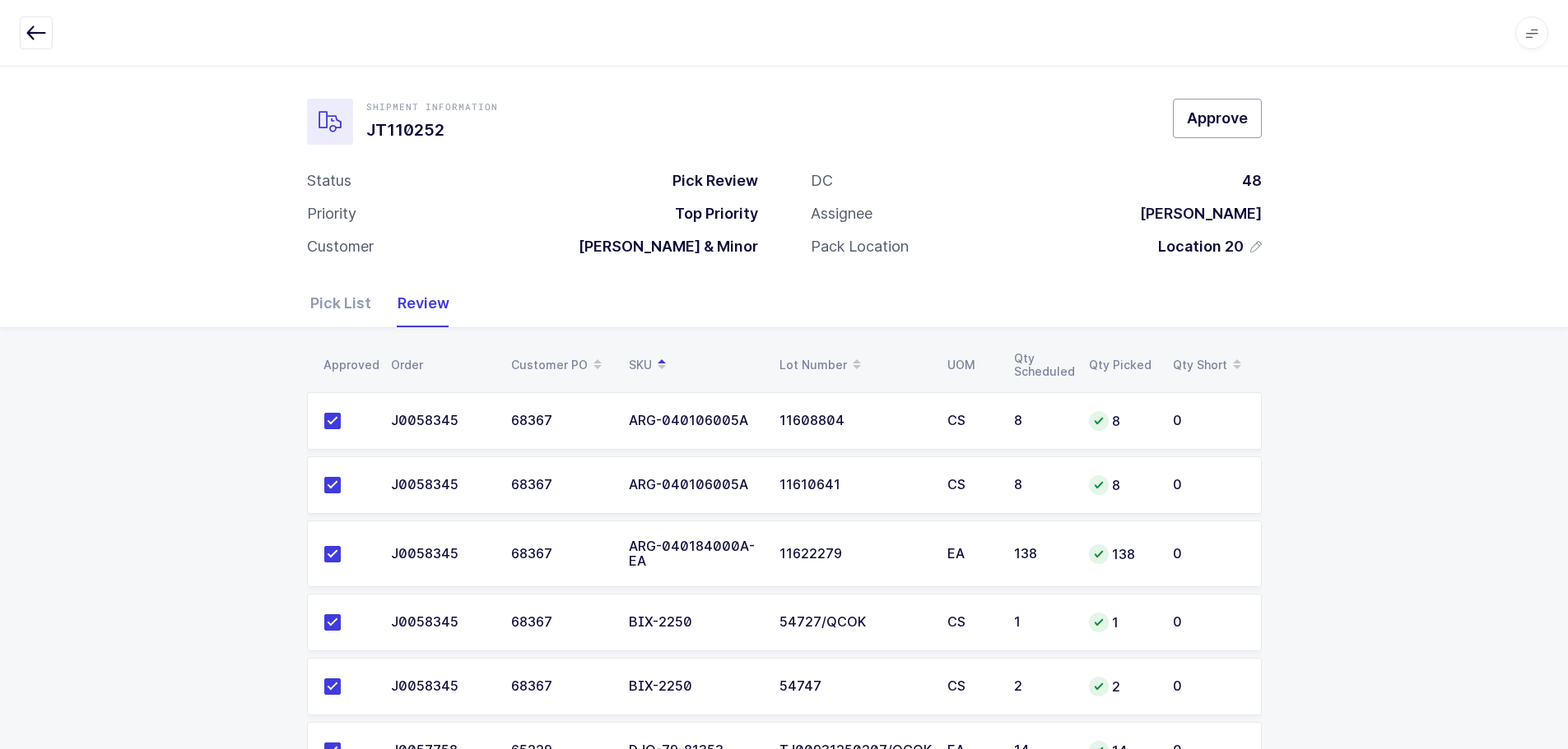
click at [1191, 109] on button "Approve" at bounding box center [1217, 118] width 88 height 40
click at [17, 35] on div "Apps Core Warehouse Admin Mission Control Purchasing Baltazar N. Logout Account…" at bounding box center [784, 33] width 1568 height 66
click at [44, 41] on icon "button" at bounding box center [36, 32] width 19 height 19
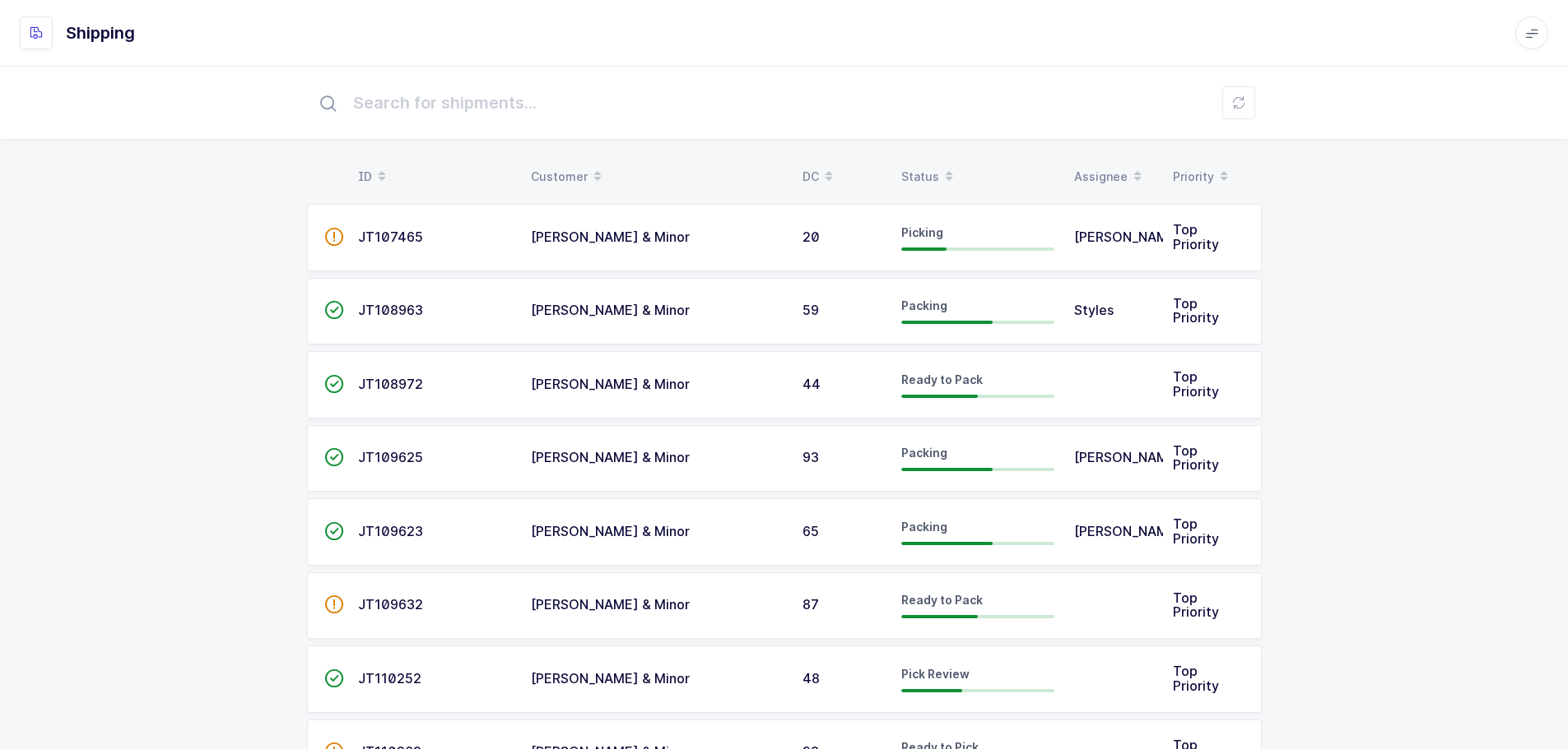
click at [932, 176] on div "Status" at bounding box center [978, 177] width 153 height 28
click at [916, 170] on div "Status" at bounding box center [978, 177] width 153 height 28
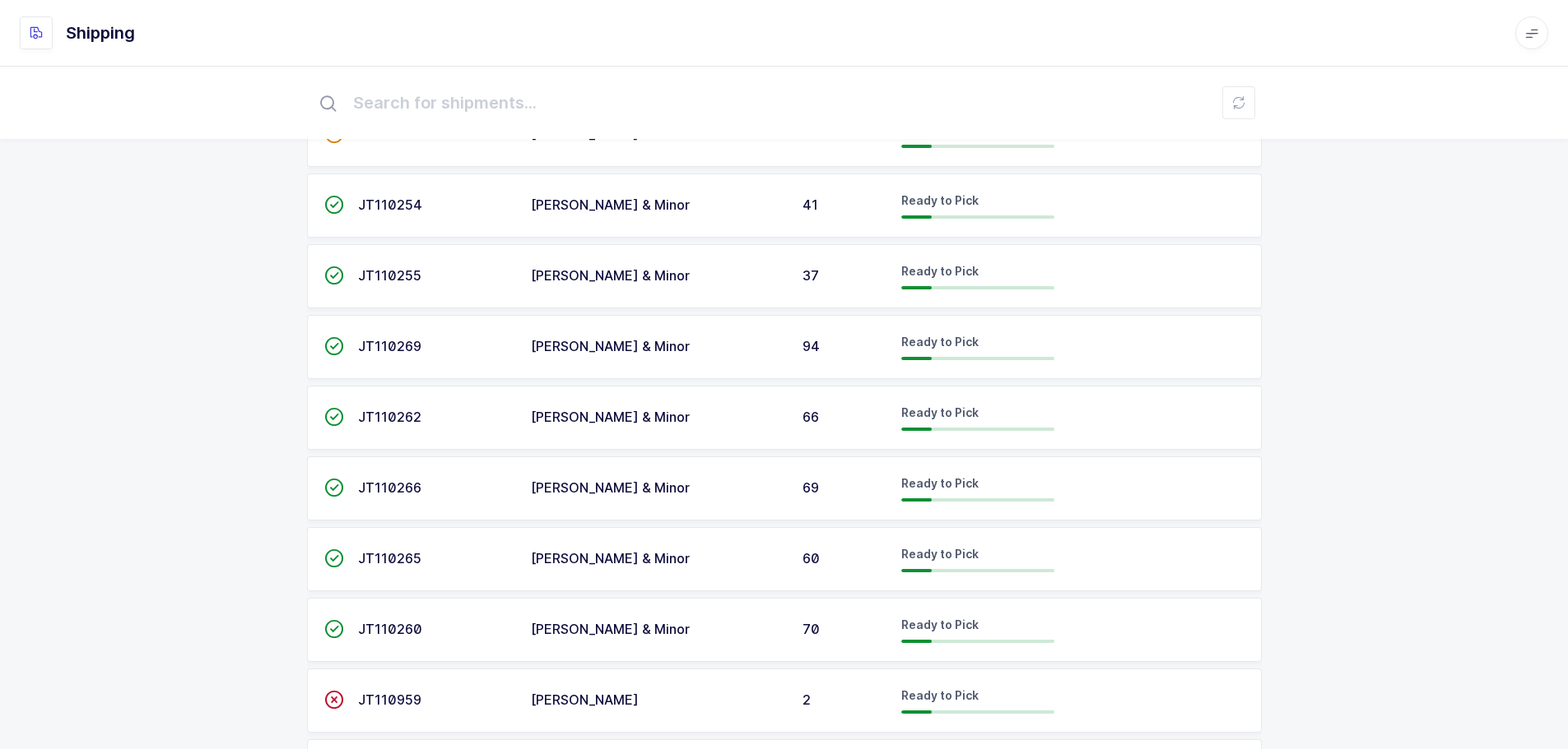
scroll to position [1974, 0]
click at [513, 490] on td "JT110266" at bounding box center [434, 487] width 172 height 64
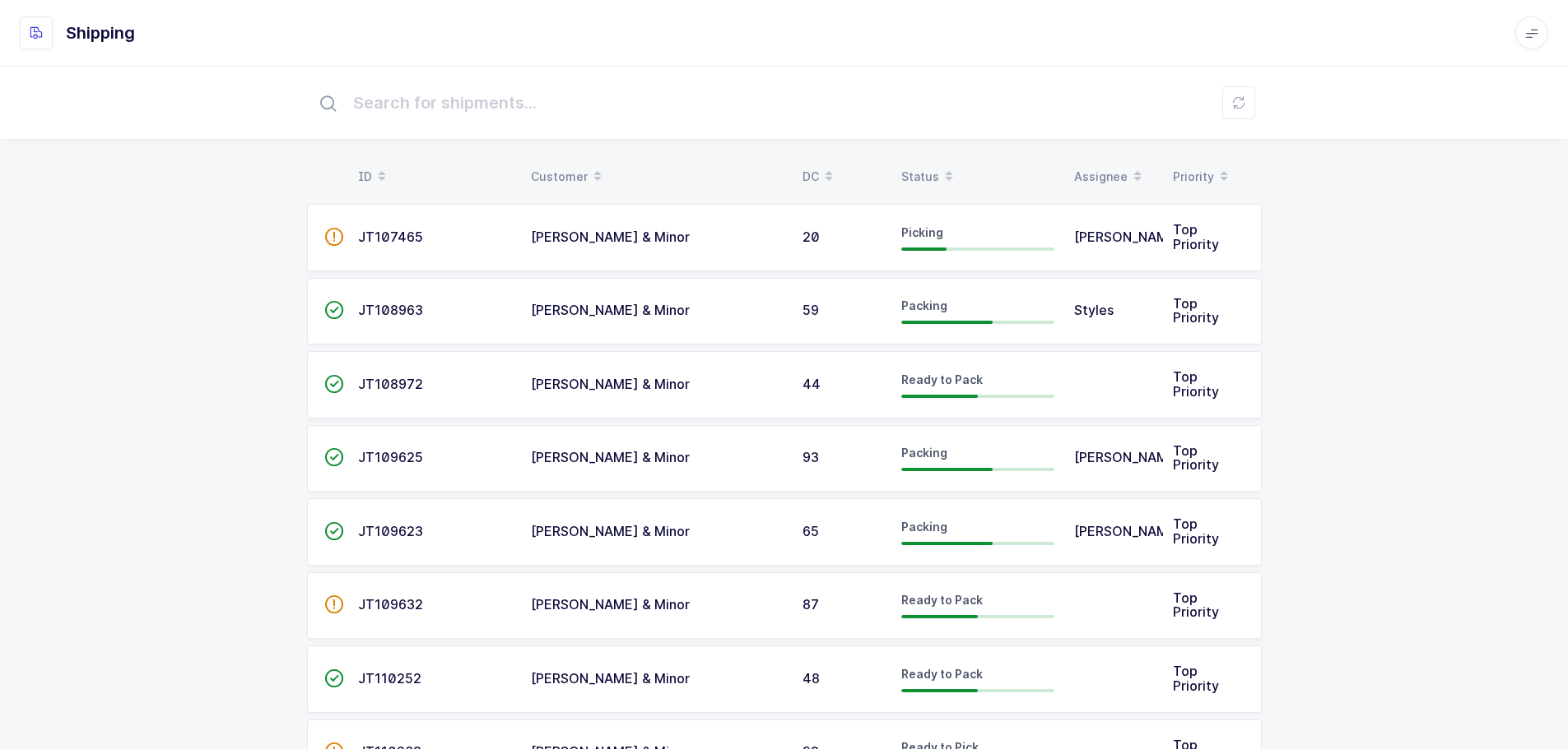
click at [931, 167] on div "Status" at bounding box center [978, 177] width 153 height 28
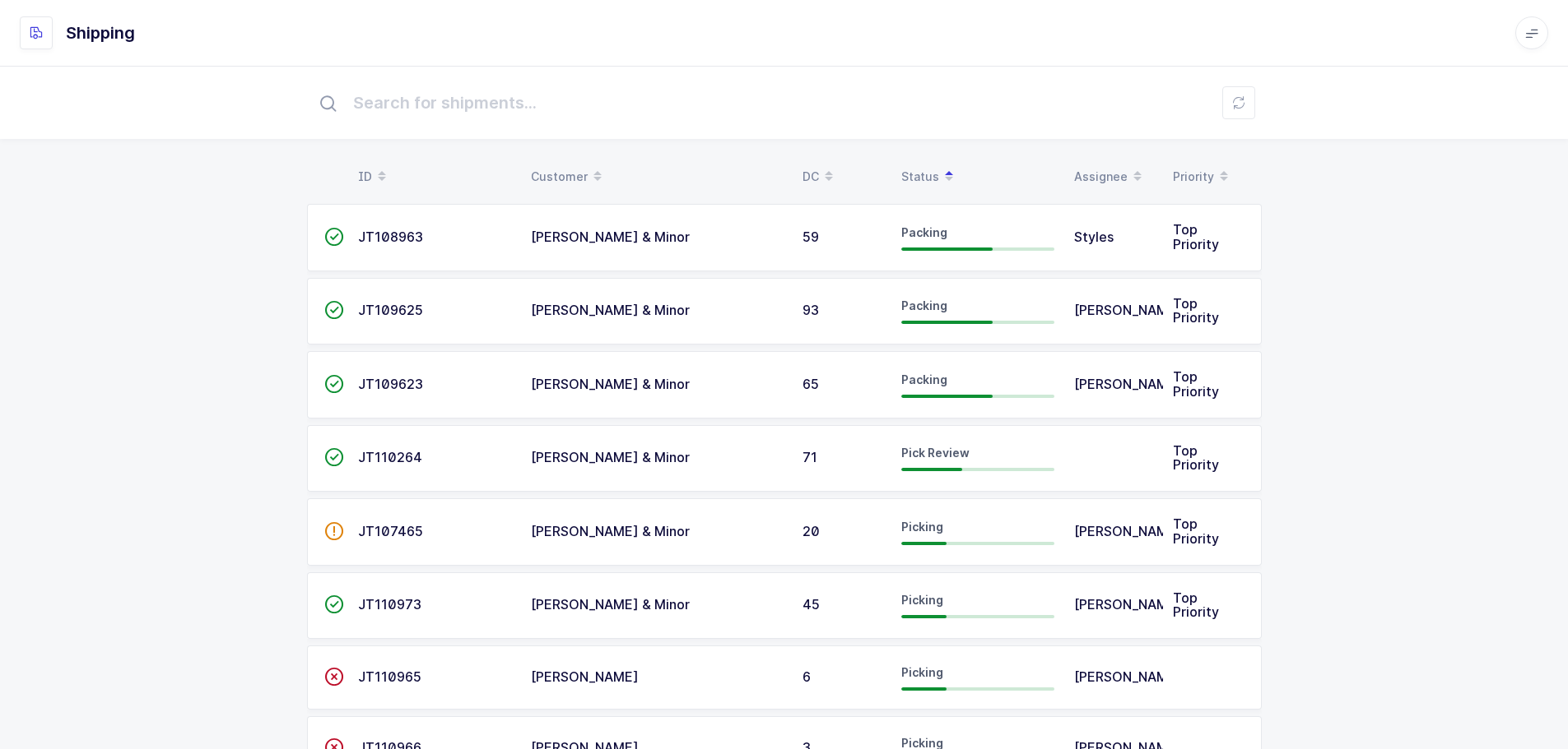
click at [382, 444] on td "JT110264" at bounding box center [434, 459] width 172 height 67
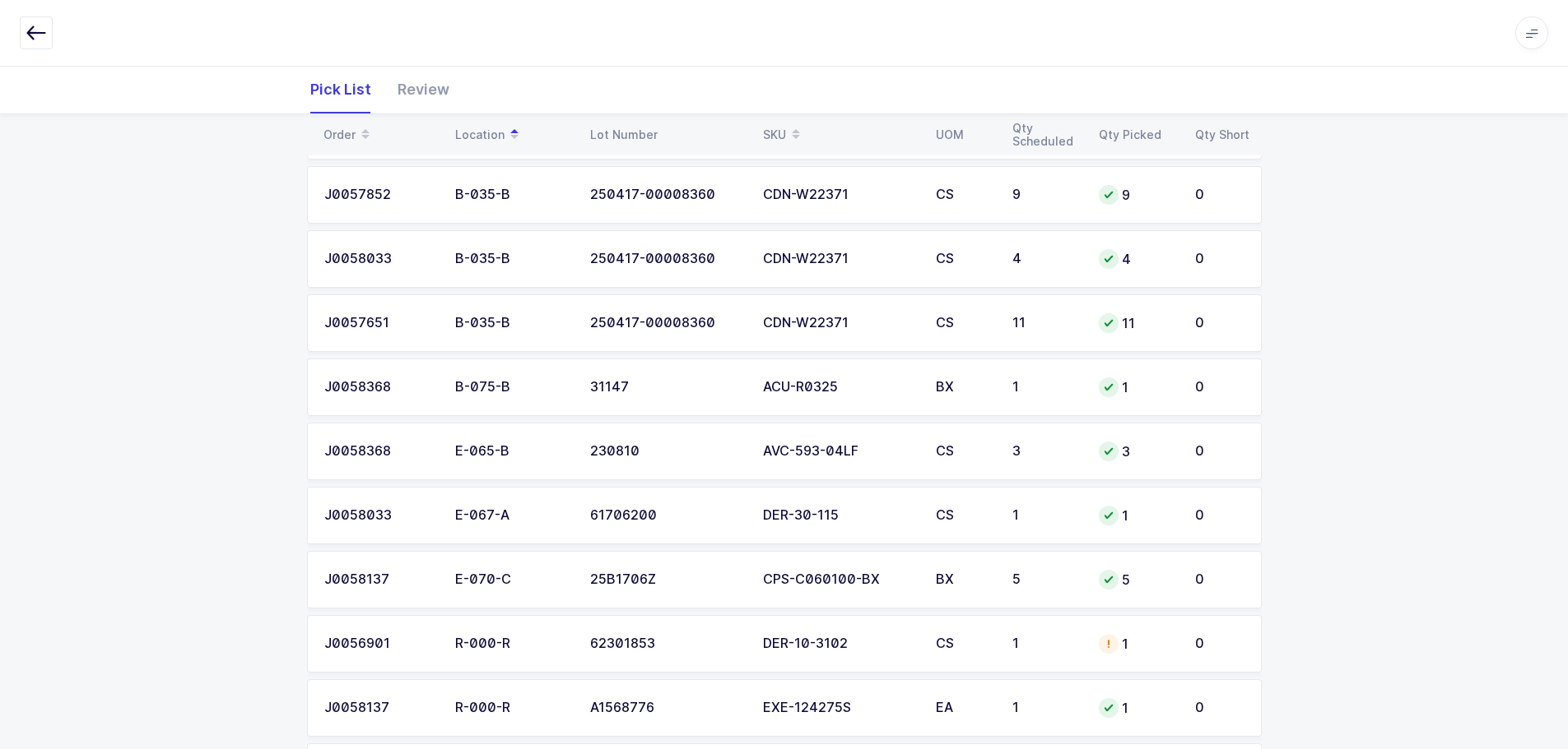
scroll to position [658, 0]
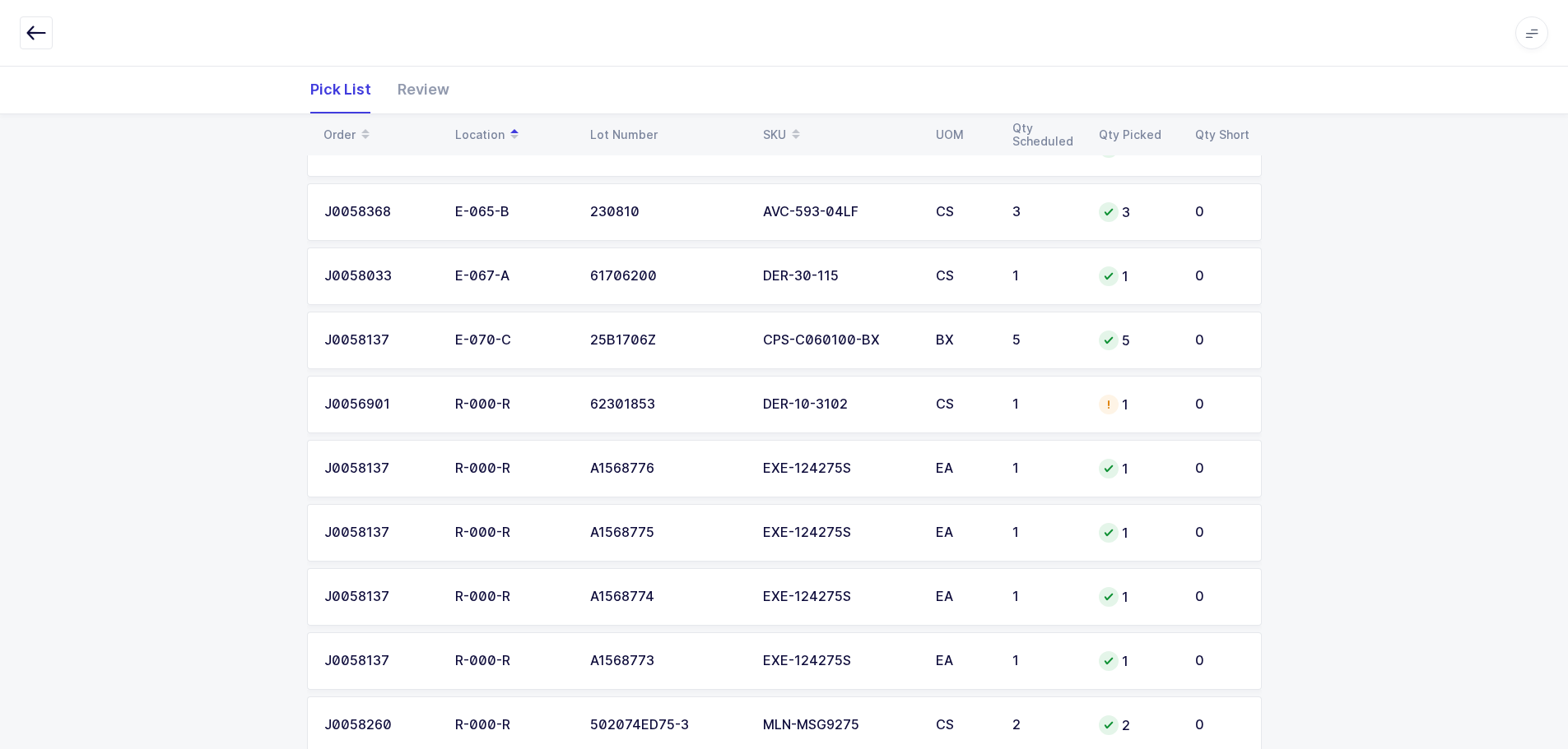
click at [911, 391] on td "DER-10-3102" at bounding box center [839, 404] width 172 height 57
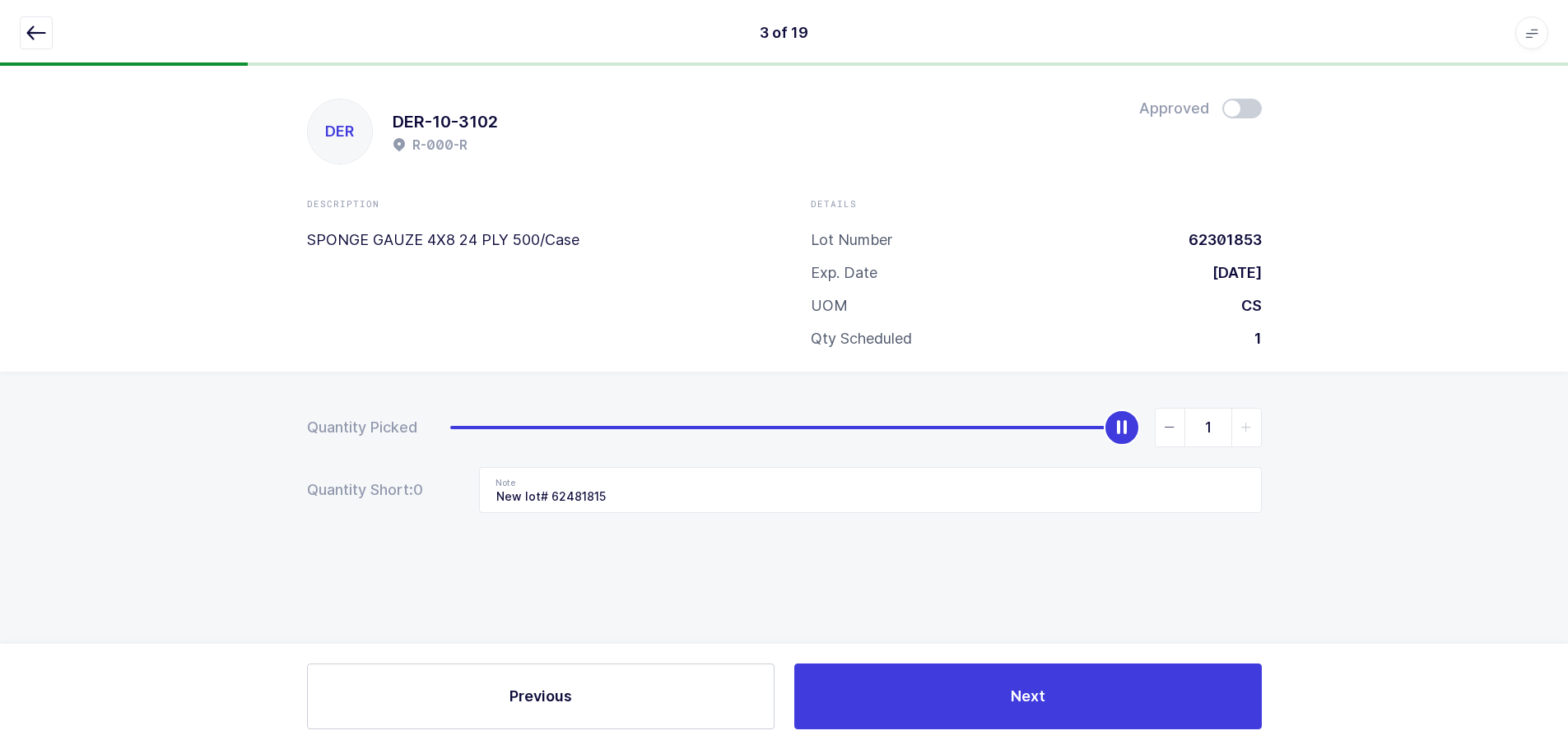
scroll to position [0, 0]
type input "0"
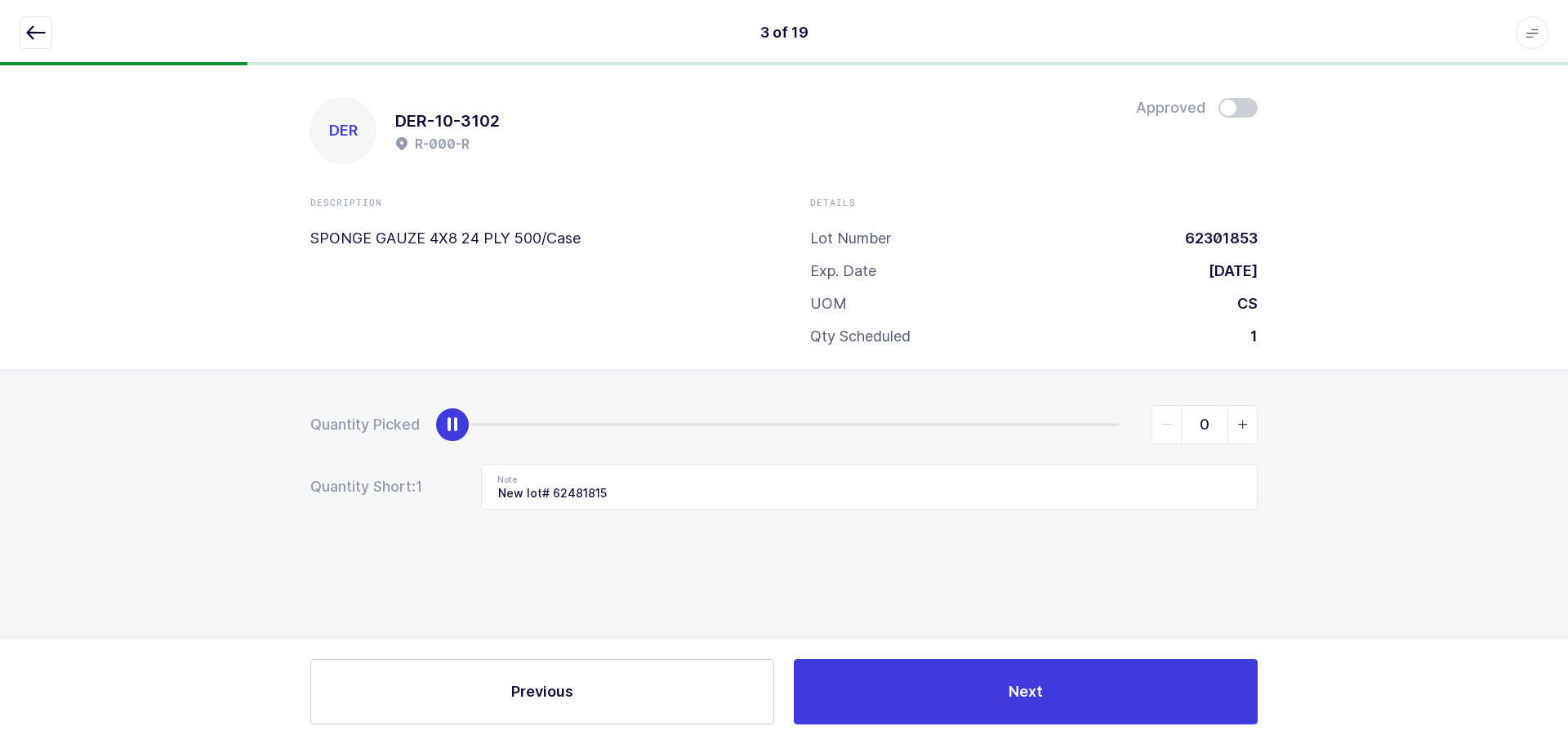
drag, startPoint x: 1115, startPoint y: 429, endPoint x: 328, endPoint y: 476, distance: 788.4
click at [328, 476] on form "Quantity Picked 0 Quantity Short: 1 Note New lot# 62481815" at bounding box center [784, 458] width 948 height 104
drag, startPoint x: 636, startPoint y: 494, endPoint x: 446, endPoint y: 497, distance: 190.0
click at [446, 497] on div "Quantity Short: 1 Note New lot# 62481815" at bounding box center [784, 487] width 948 height 46
click at [42, 38] on icon "button" at bounding box center [36, 32] width 19 height 19
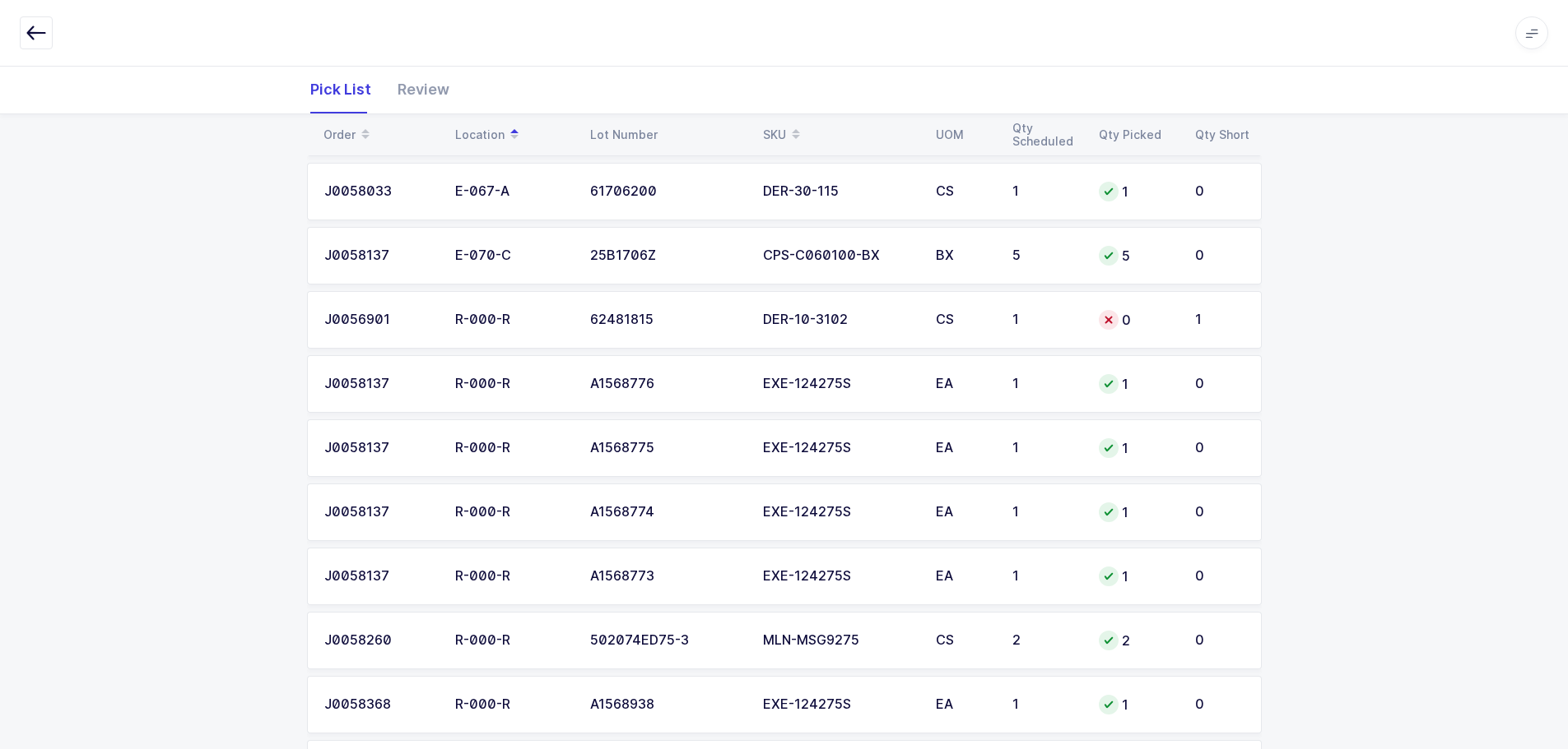
scroll to position [731, 0]
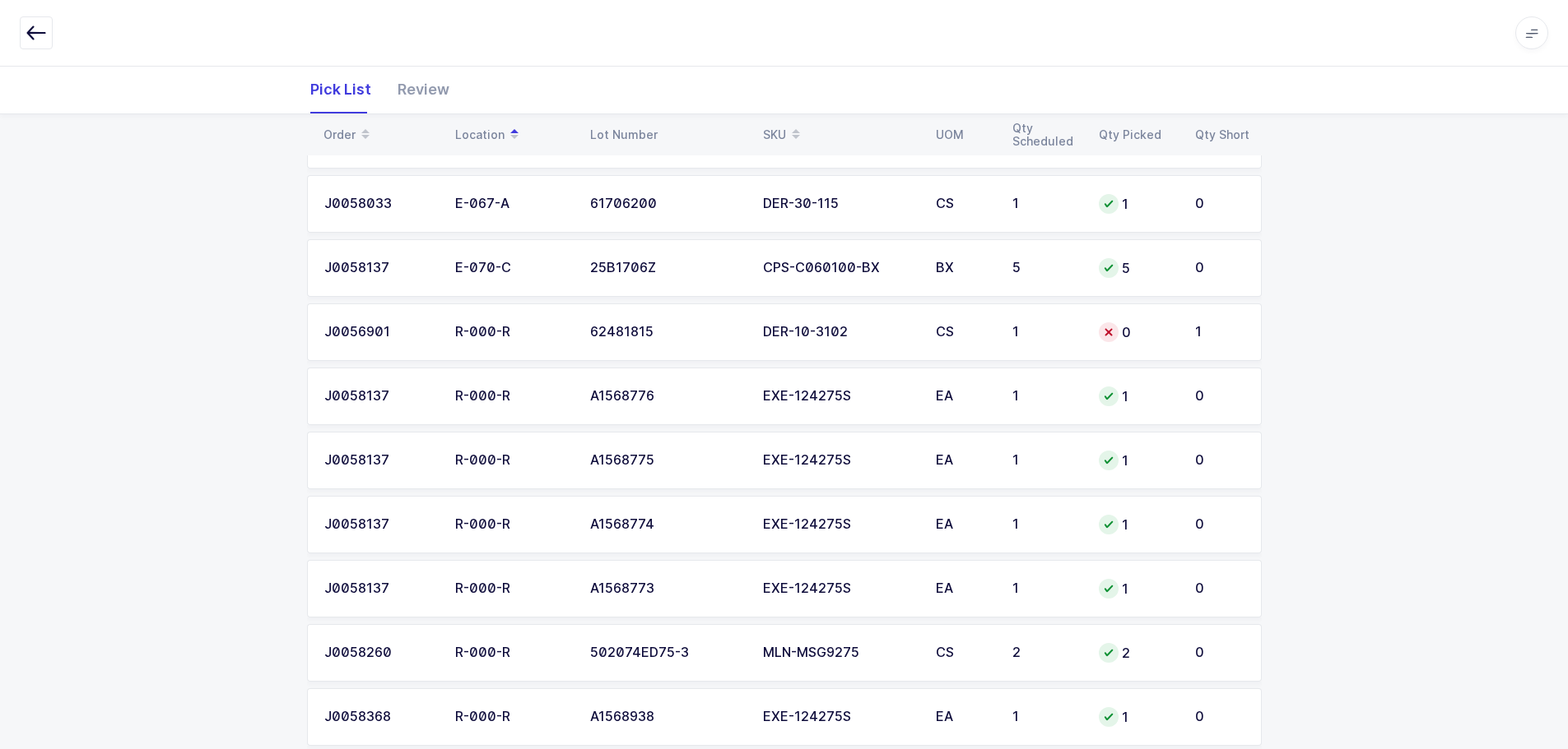
click at [1019, 326] on div "1" at bounding box center [1045, 333] width 66 height 15
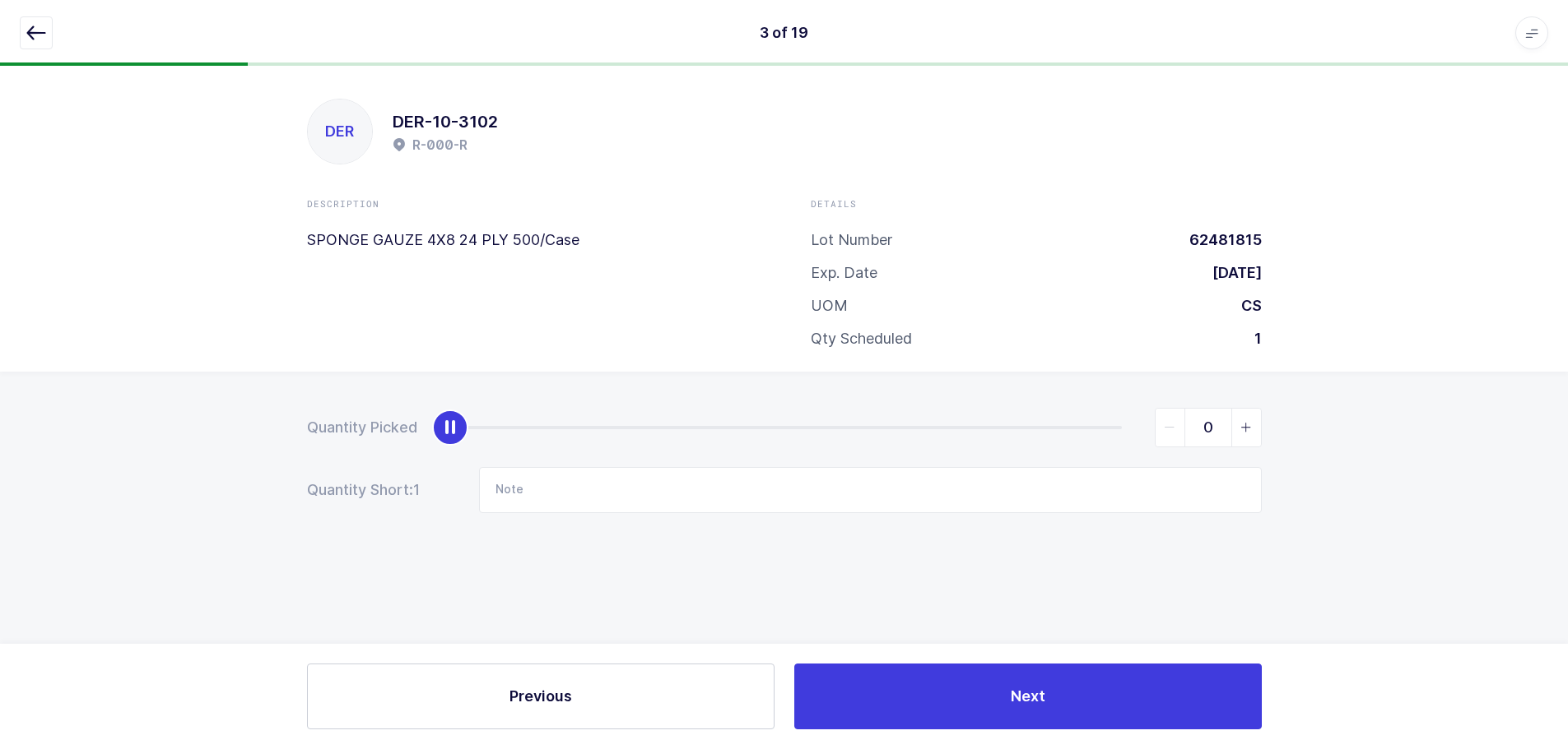
scroll to position [0, 0]
type input "1"
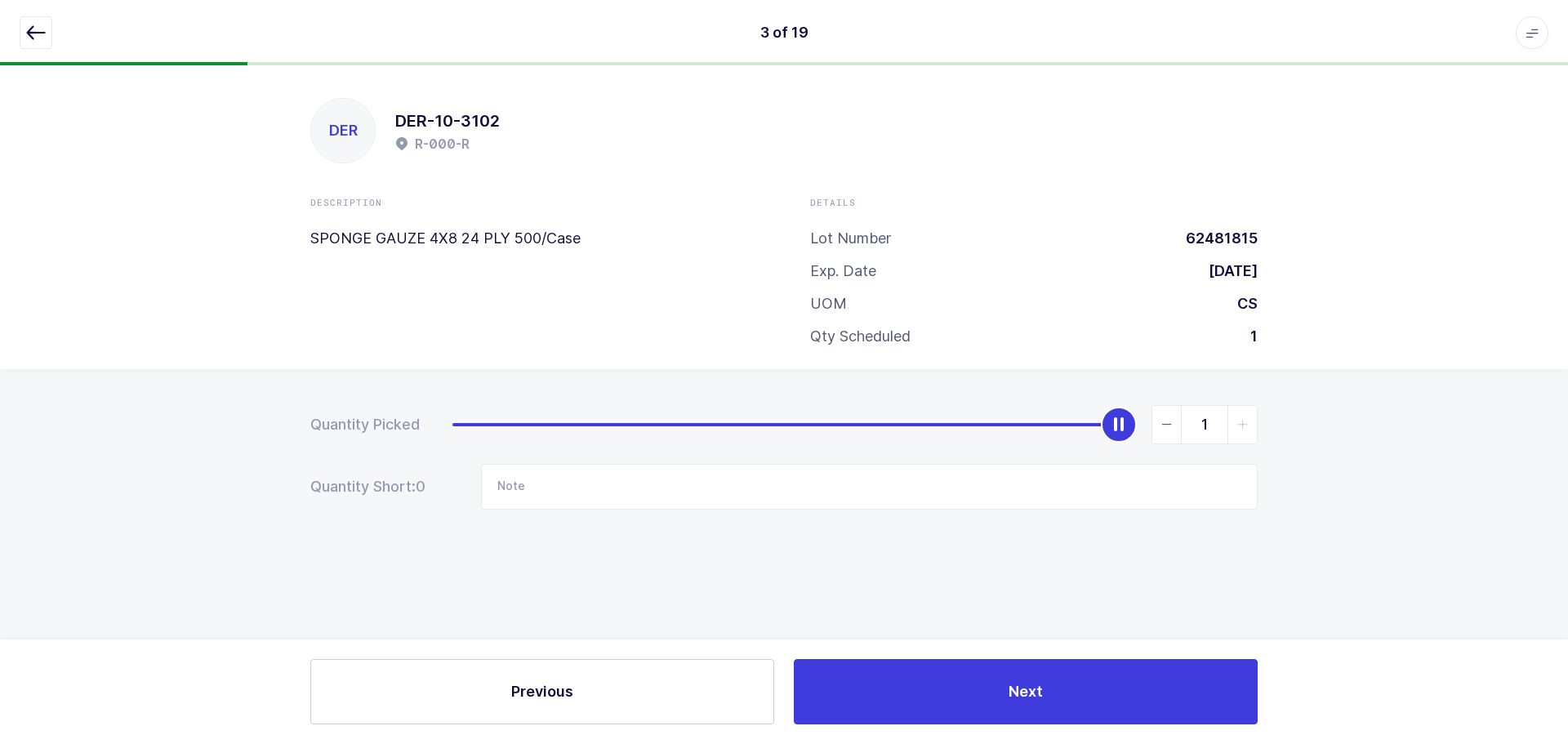
drag, startPoint x: 458, startPoint y: 430, endPoint x: 1267, endPoint y: 427, distance: 809.0
click at [1267, 427] on div "Quantity Picked 1 Quantity Short: 0 Note" at bounding box center [784, 515] width 1568 height 291
click at [41, 27] on icon "button" at bounding box center [36, 32] width 19 height 19
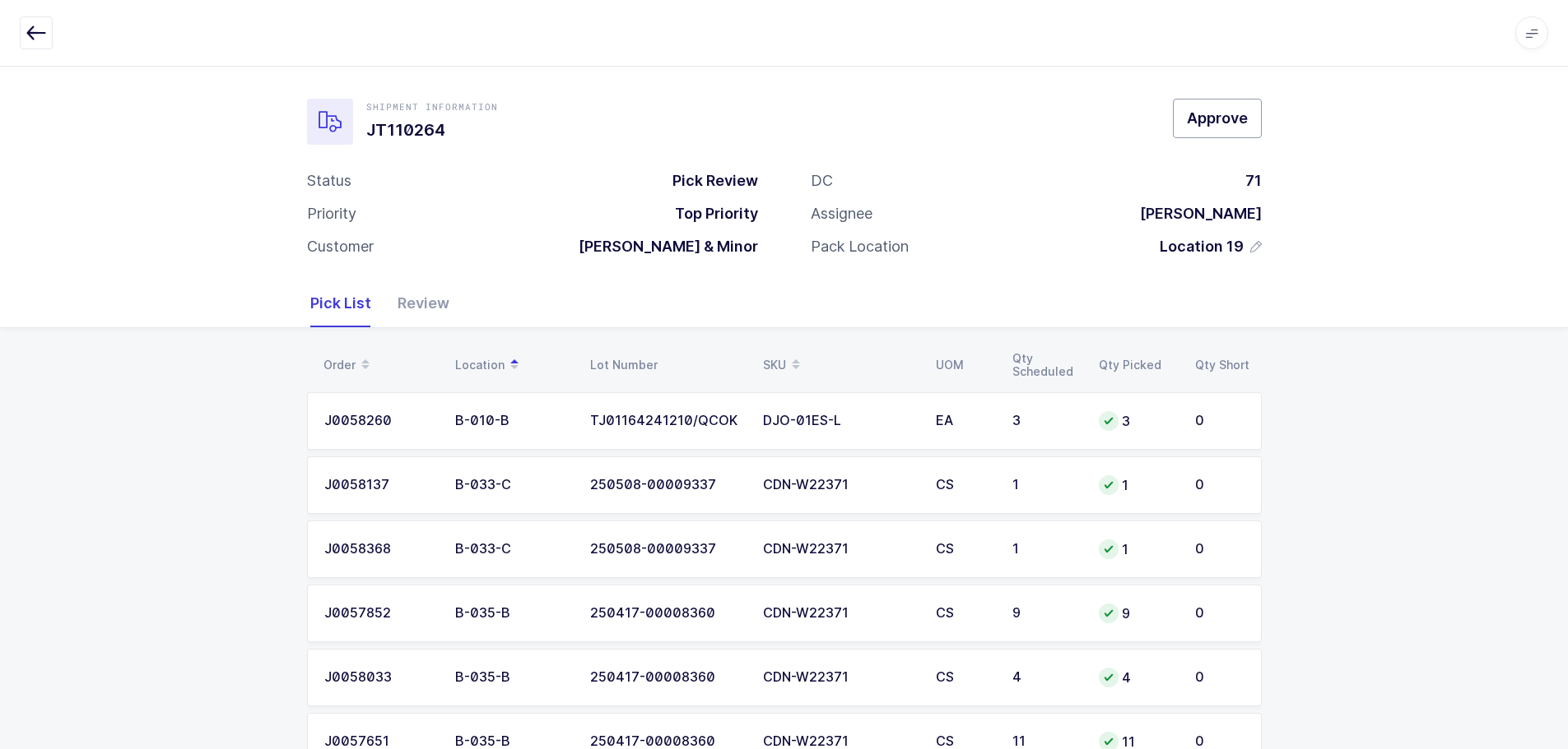
click at [1215, 113] on span "Approve" at bounding box center [1217, 118] width 61 height 20
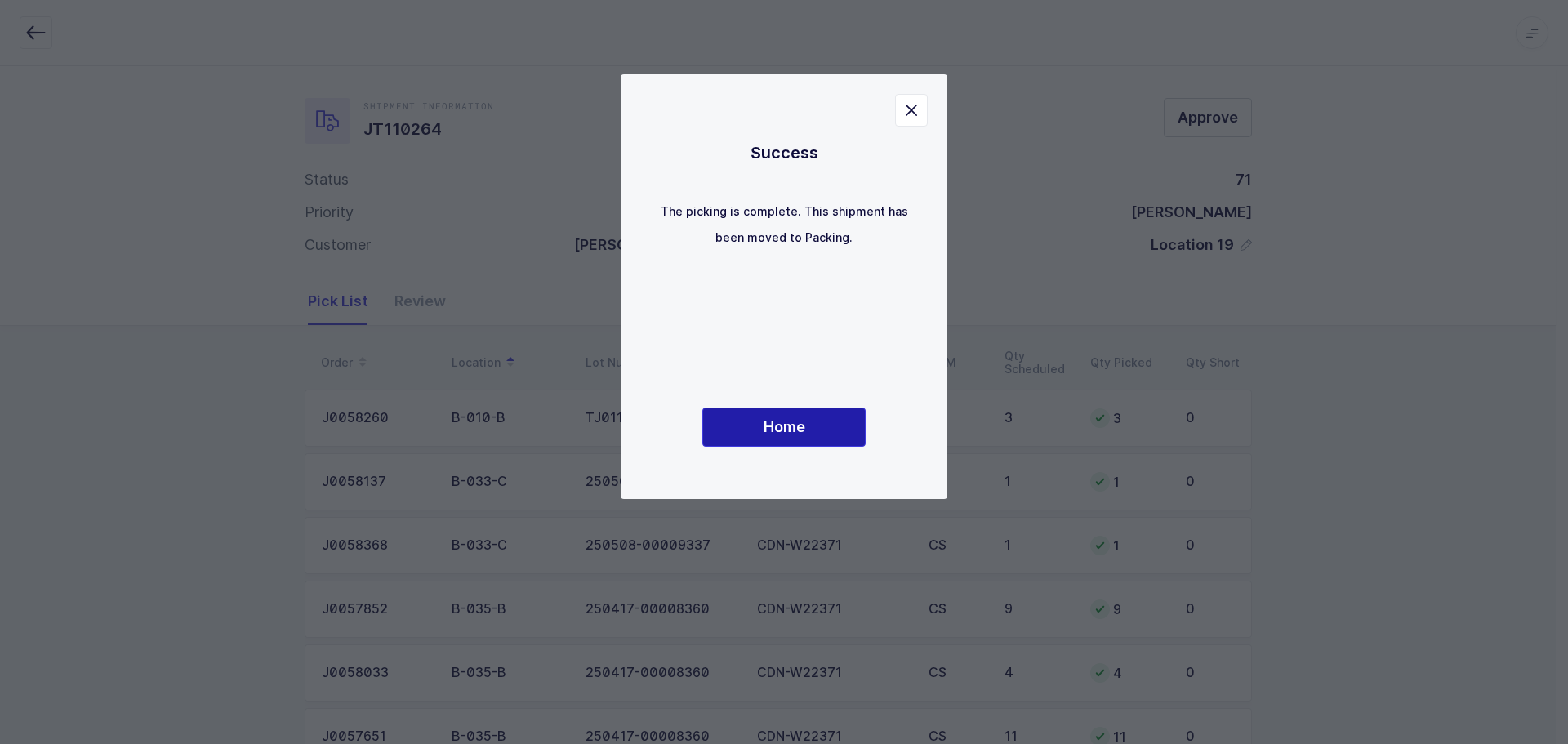
click at [786, 430] on span "Home" at bounding box center [785, 426] width 42 height 20
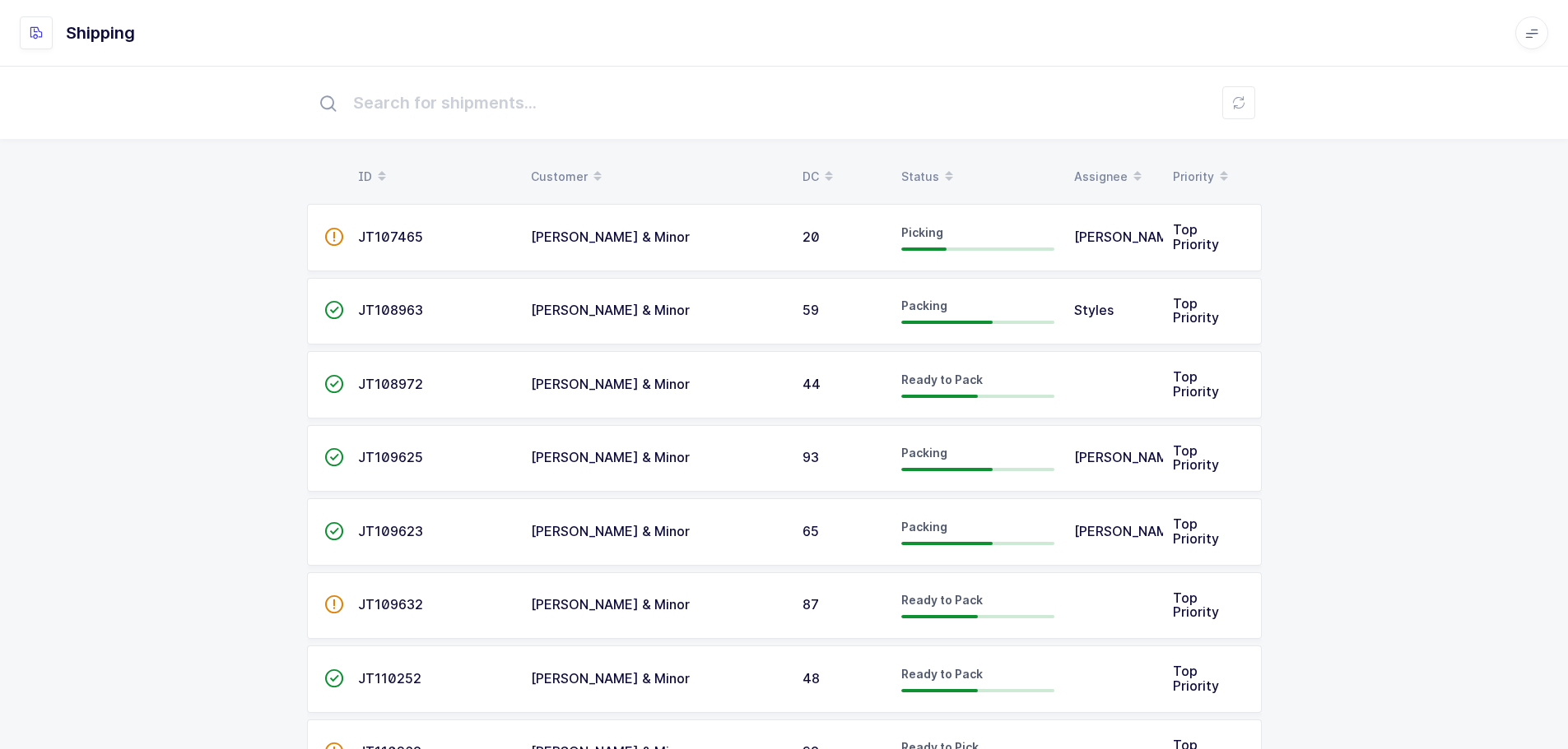
click at [900, 161] on table "ID Customer DC Status Assignee Priority" at bounding box center [784, 177] width 955 height 41
click at [948, 167] on icon at bounding box center [949, 170] width 8 height 8
click at [918, 158] on table "ID Customer DC Status Assignee Priority" at bounding box center [784, 177] width 955 height 41
click at [918, 168] on div "Status" at bounding box center [978, 177] width 153 height 28
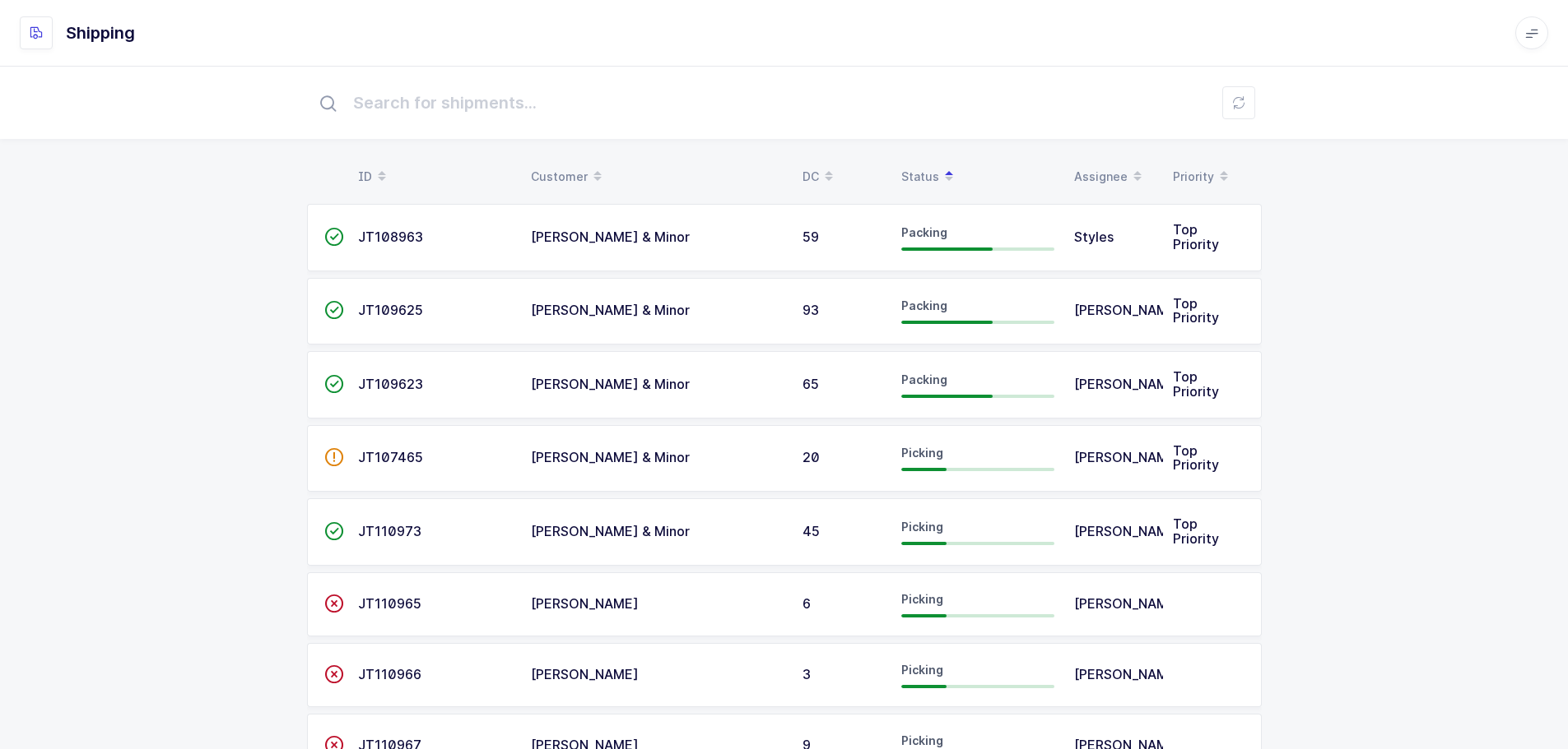
drag, startPoint x: 158, startPoint y: 254, endPoint x: 150, endPoint y: 178, distance: 76.4
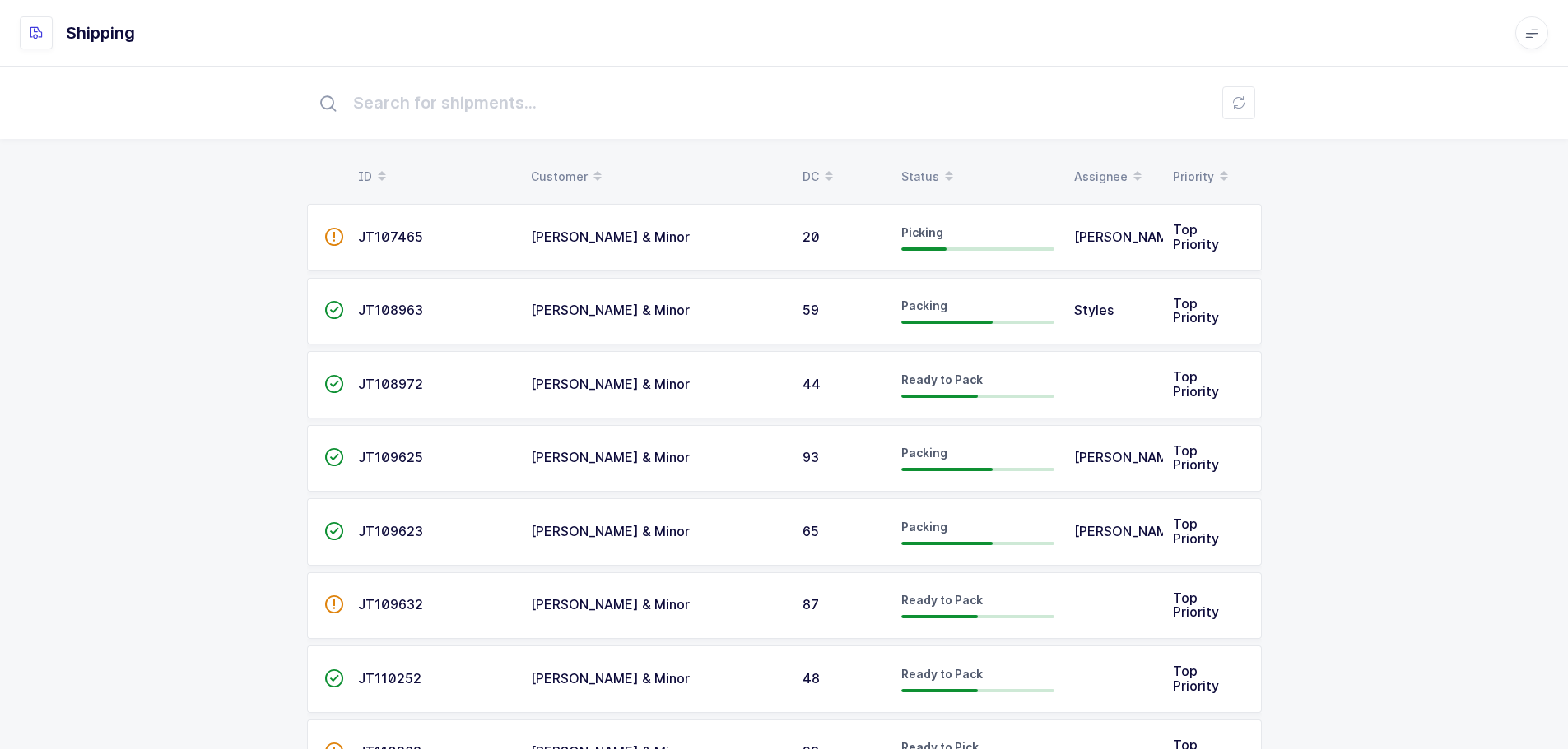
click at [940, 165] on span at bounding box center [949, 177] width 19 height 28
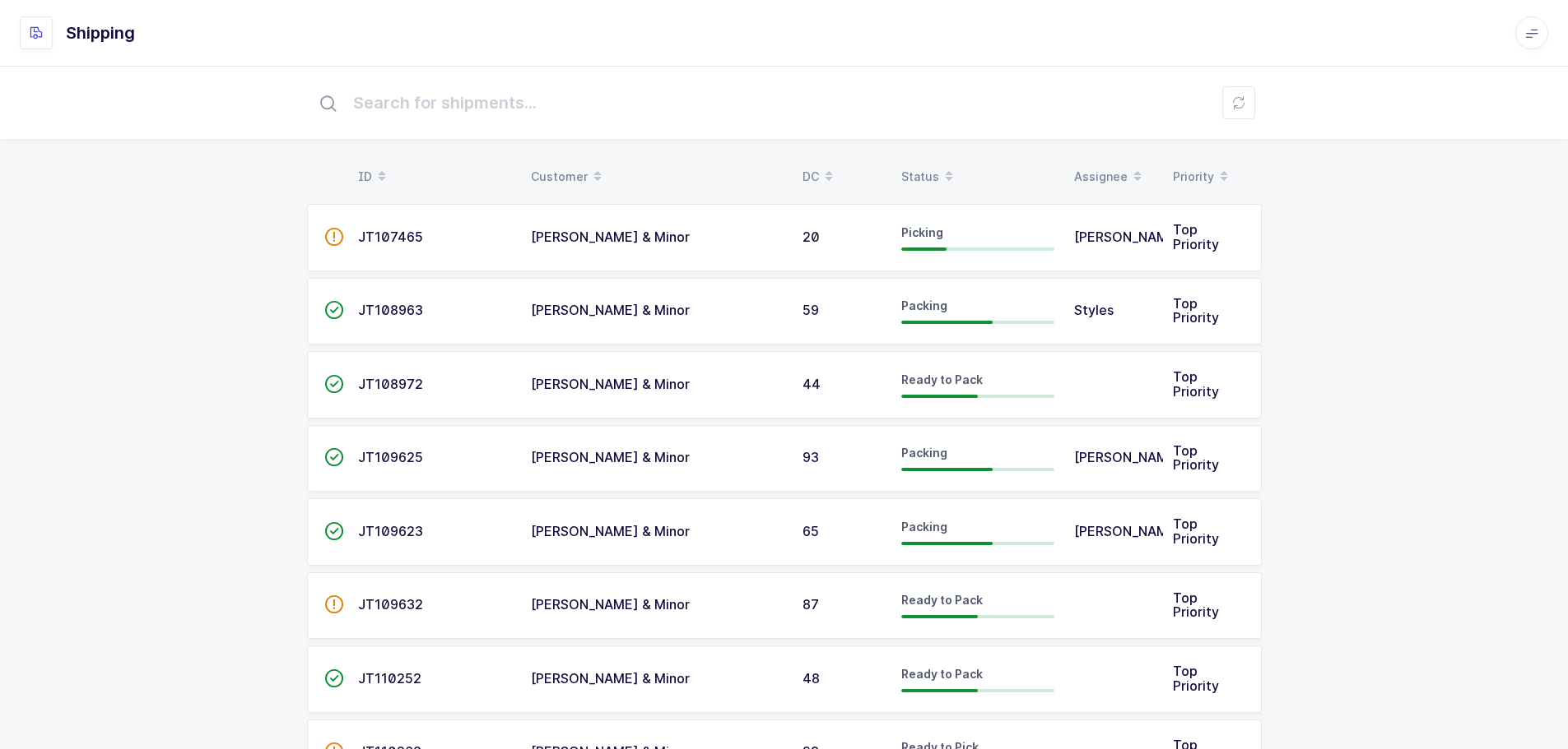
click at [932, 176] on div "Status" at bounding box center [978, 177] width 153 height 28
click at [933, 174] on div "Status" at bounding box center [978, 177] width 153 height 28
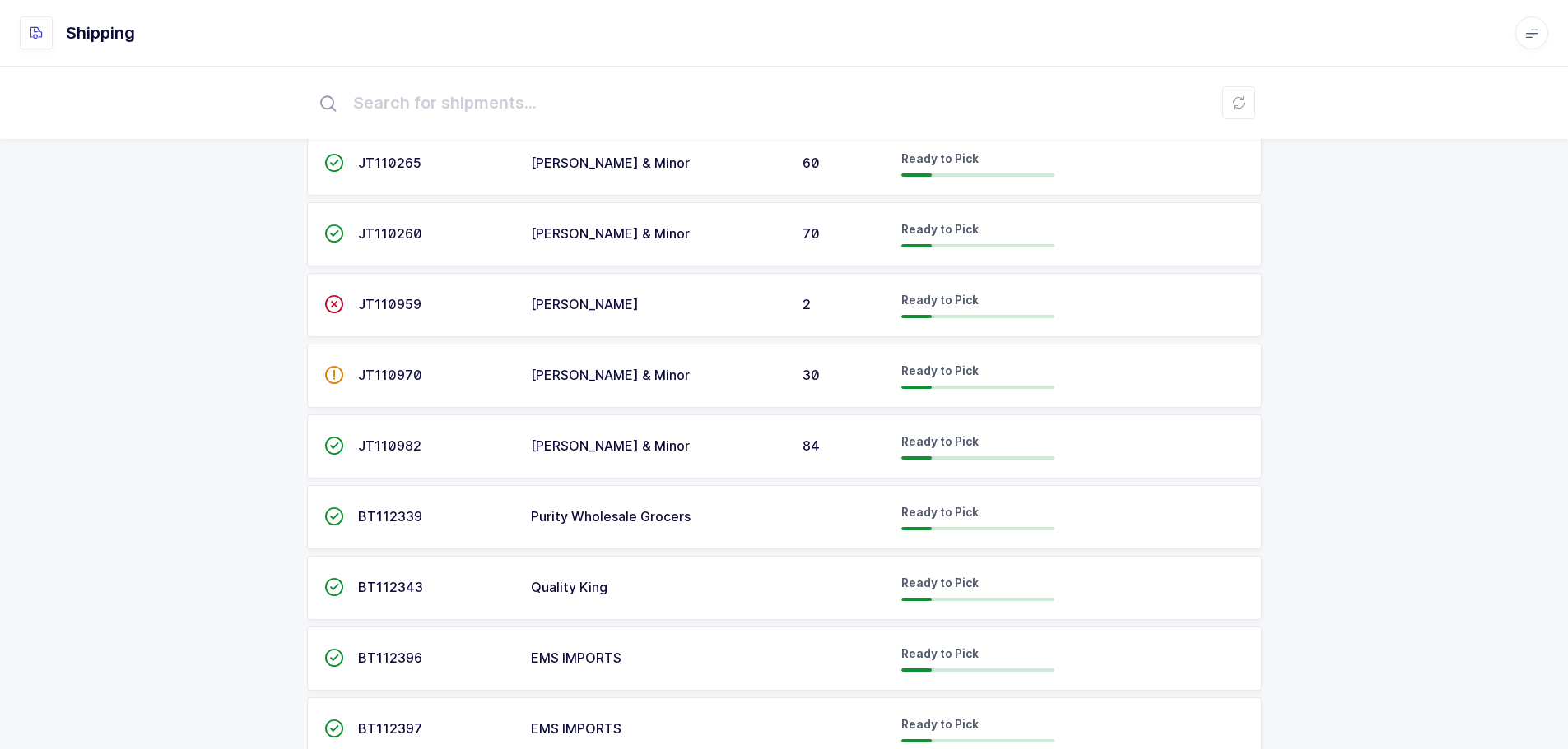
scroll to position [2343, 0]
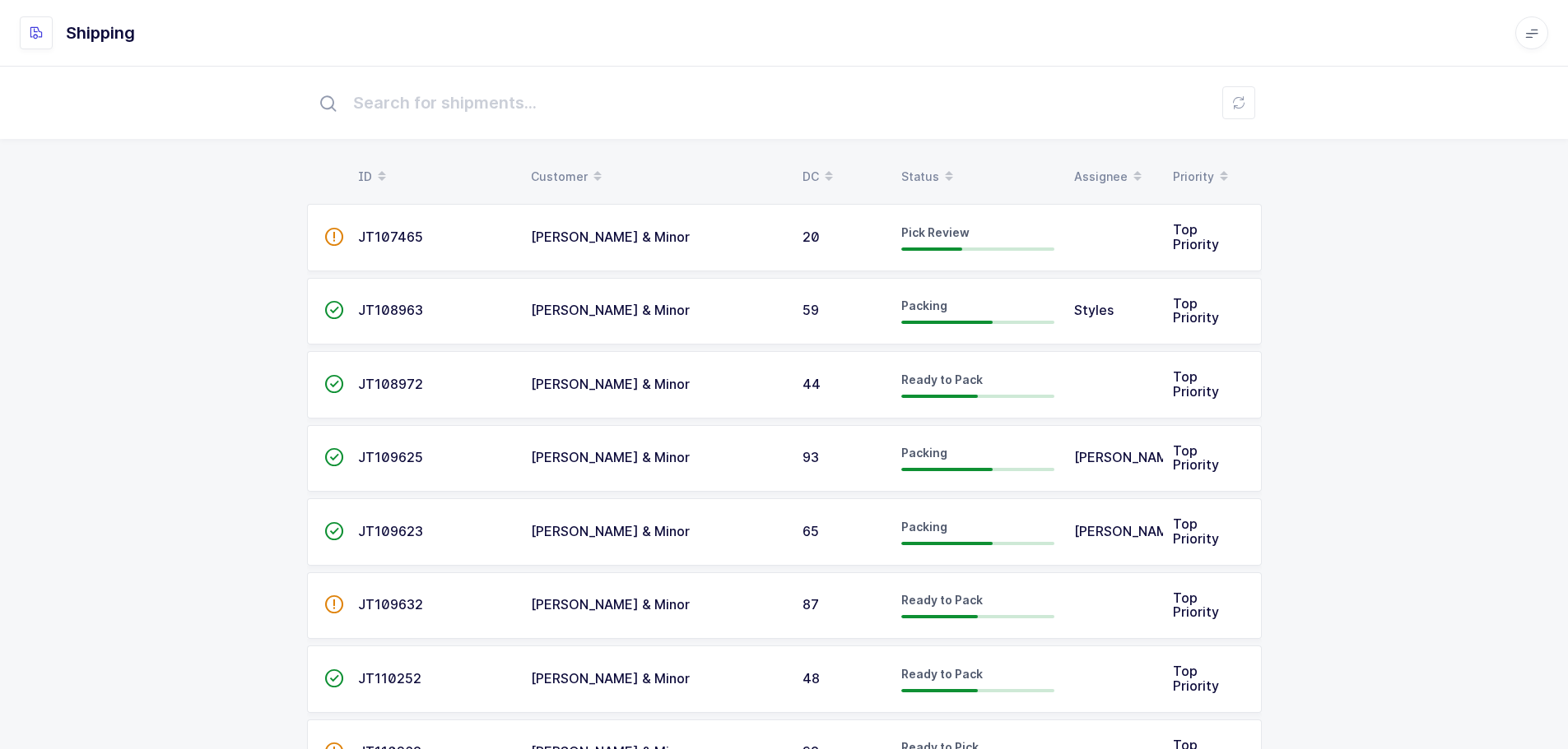
click at [934, 170] on div "Status" at bounding box center [978, 177] width 153 height 28
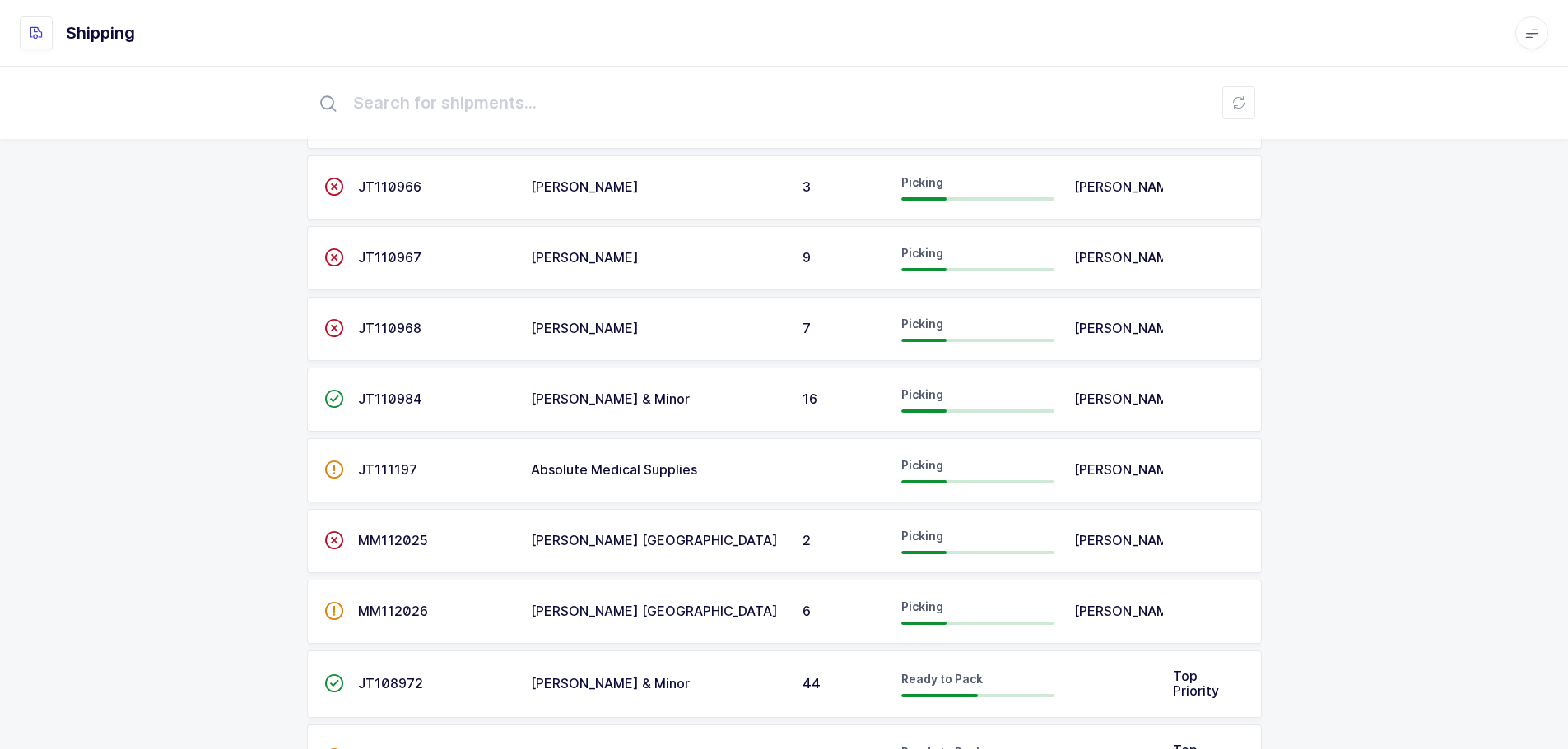
scroll to position [658, 0]
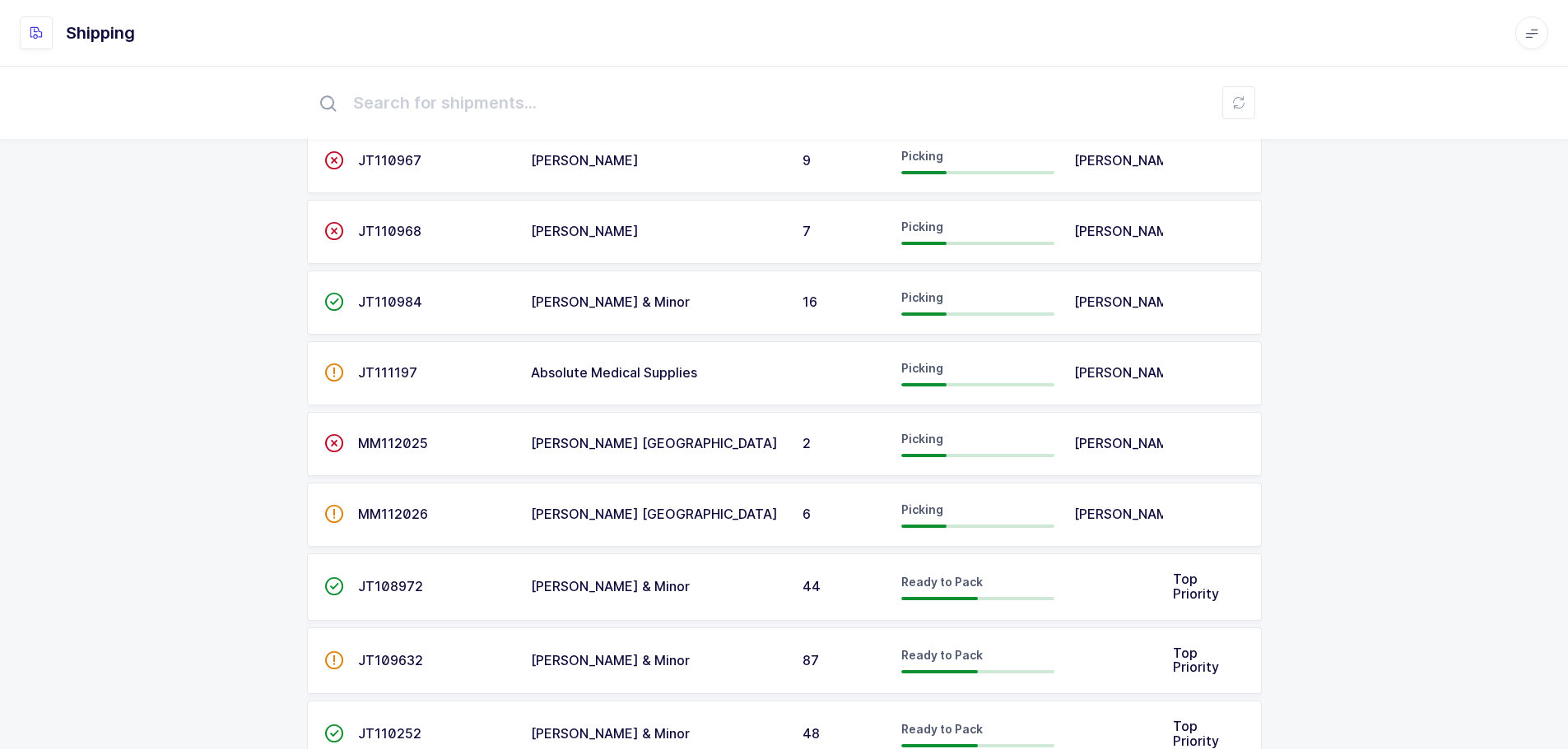
click at [399, 303] on span "JT110984" at bounding box center [390, 302] width 65 height 17
